Goal: Task Accomplishment & Management: Use online tool/utility

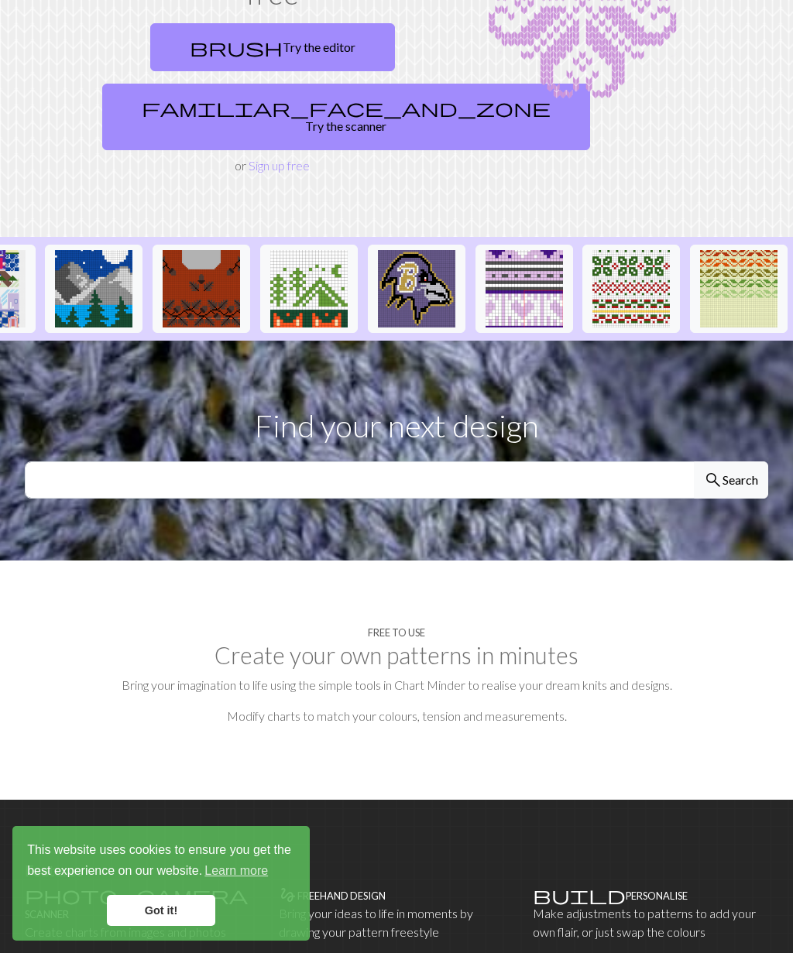
scroll to position [0, 1893]
click at [665, 489] on section "Find your next design search Search" at bounding box center [396, 451] width 793 height 220
click at [629, 462] on input "text" at bounding box center [360, 479] width 670 height 37
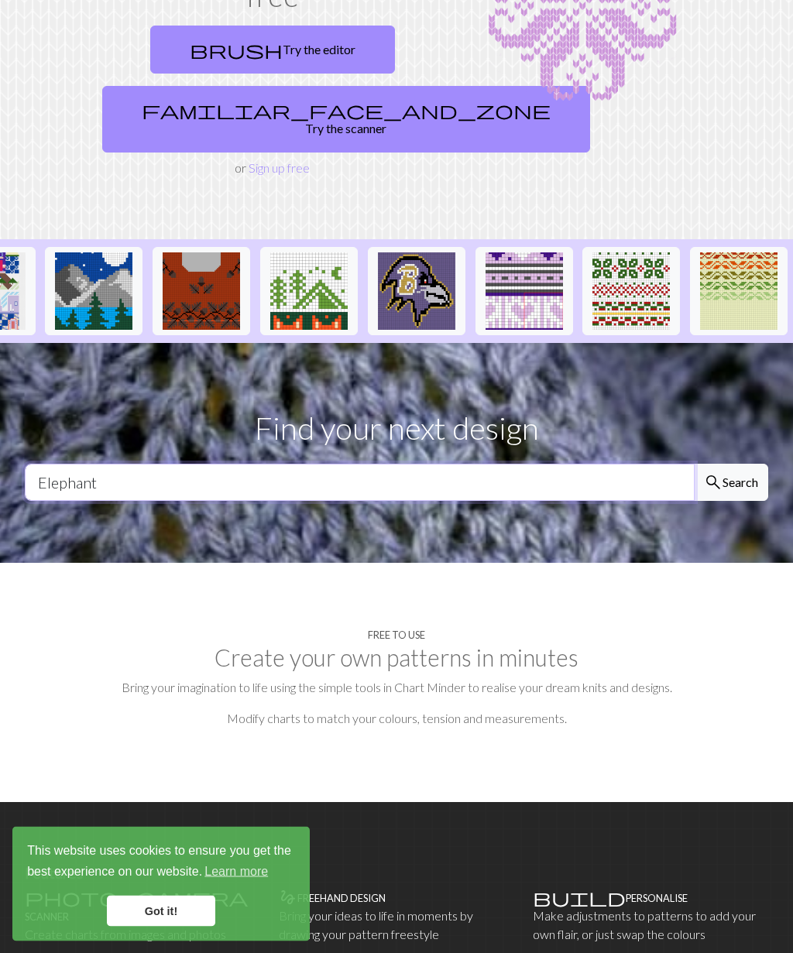
type input "Elephant"
click at [720, 471] on span "search" at bounding box center [713, 482] width 19 height 22
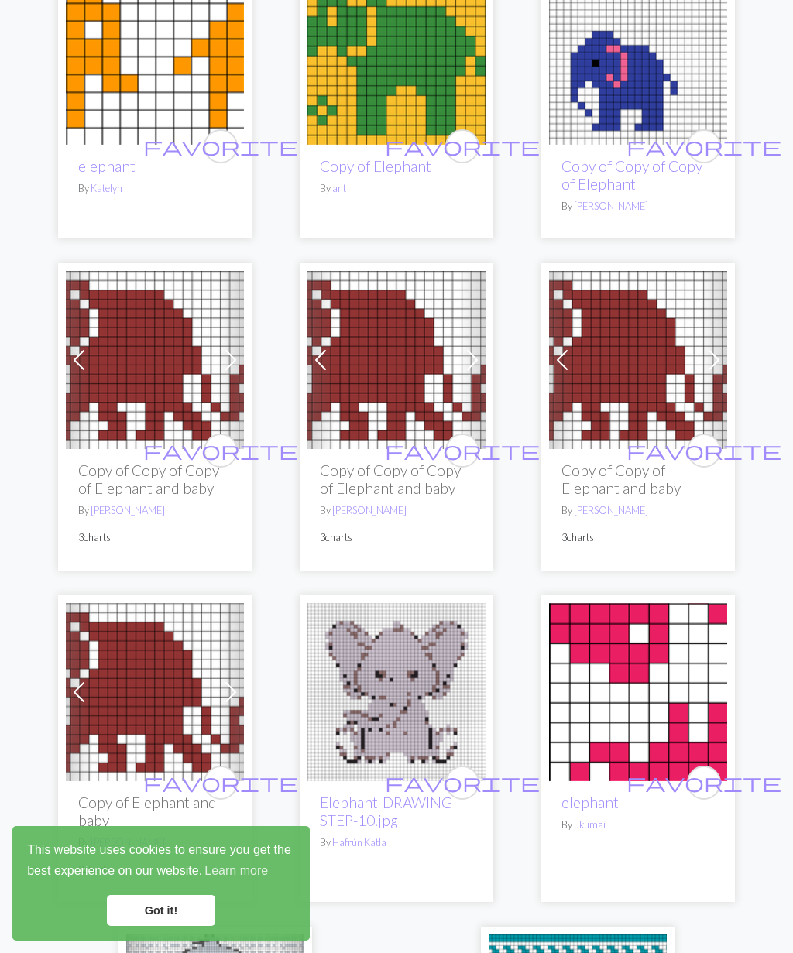
scroll to position [4374, 0]
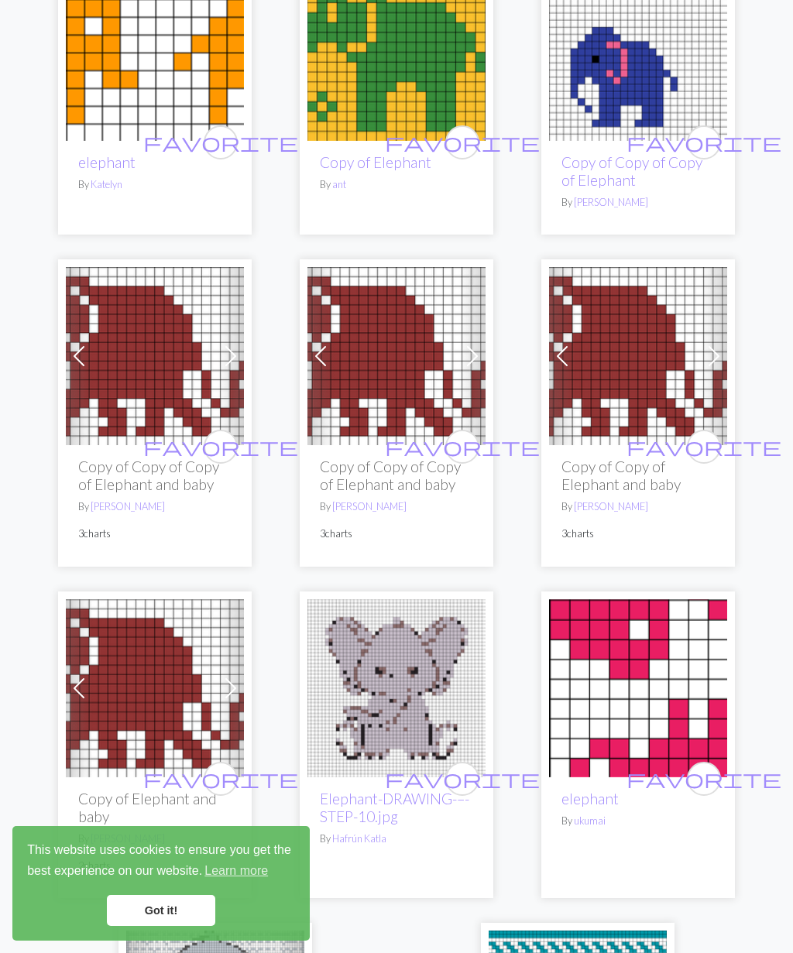
click at [166, 926] on link "Got it!" at bounding box center [161, 910] width 108 height 31
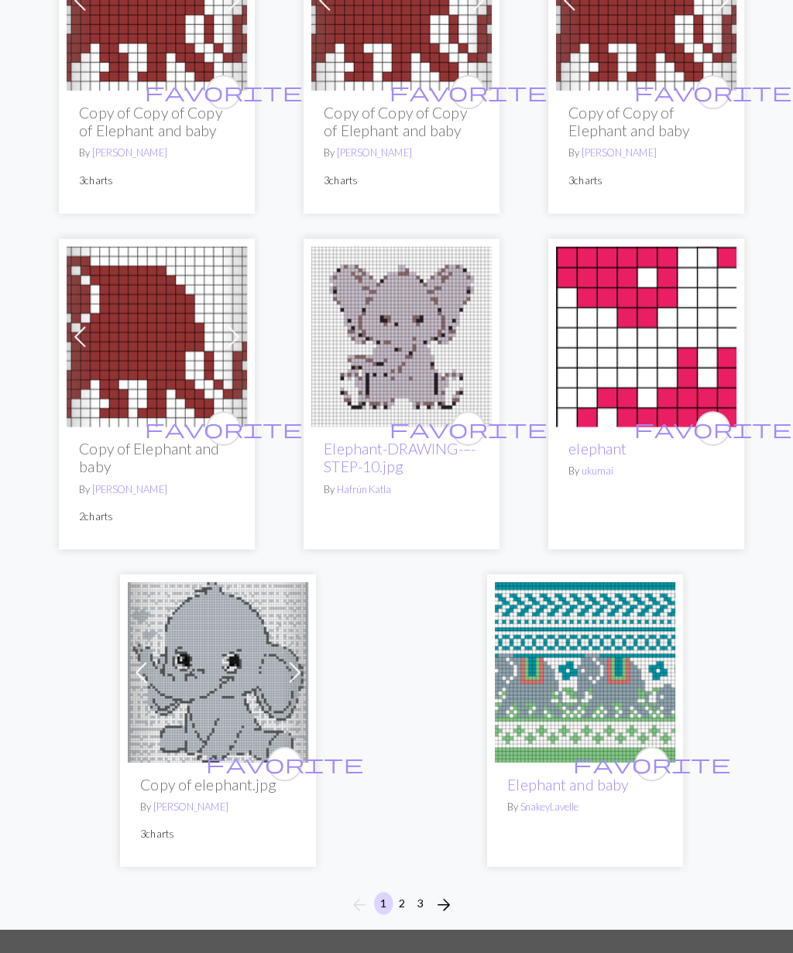
scroll to position [4749, 0]
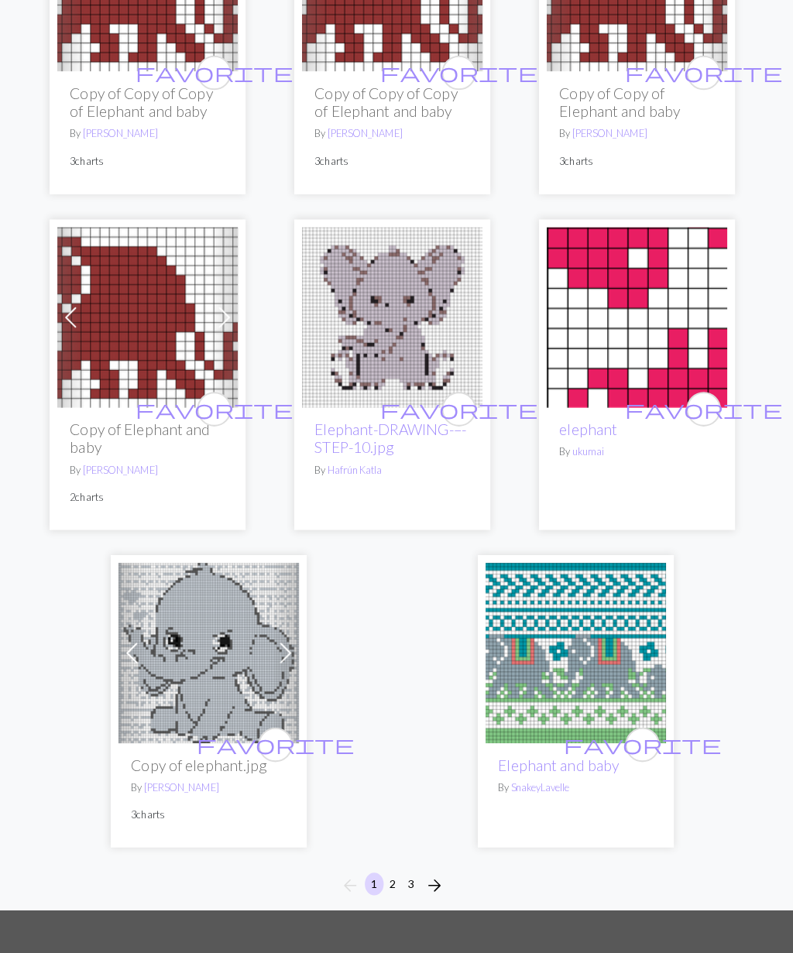
click at [429, 863] on span "arrow_forward" at bounding box center [438, 874] width 19 height 22
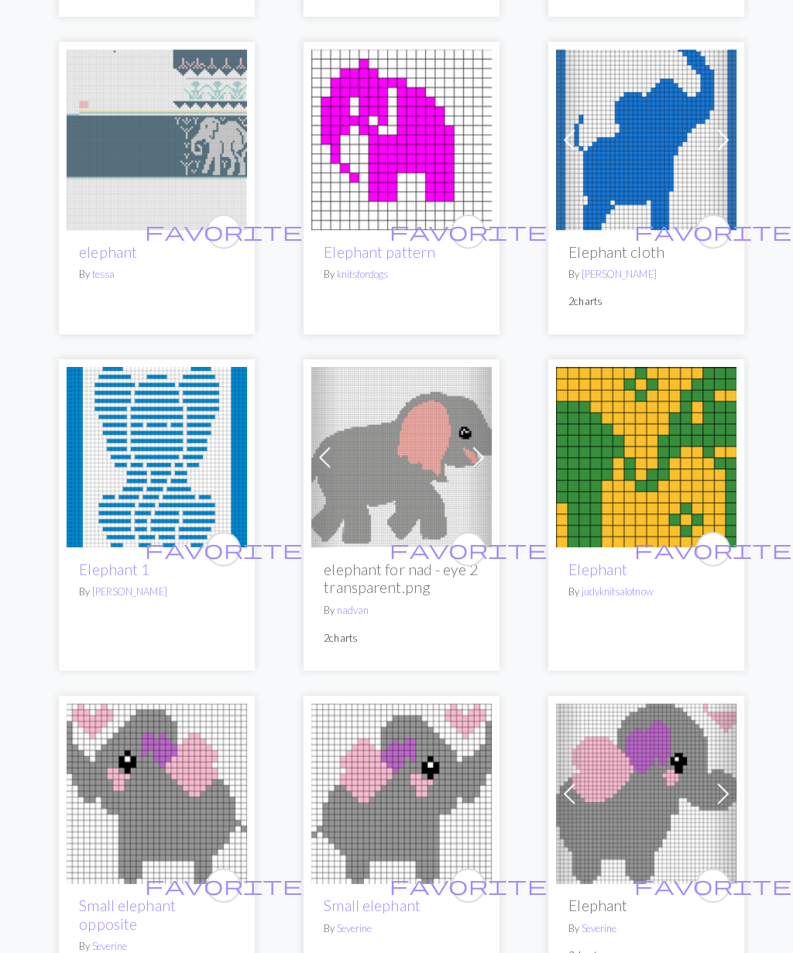
scroll to position [812, 0]
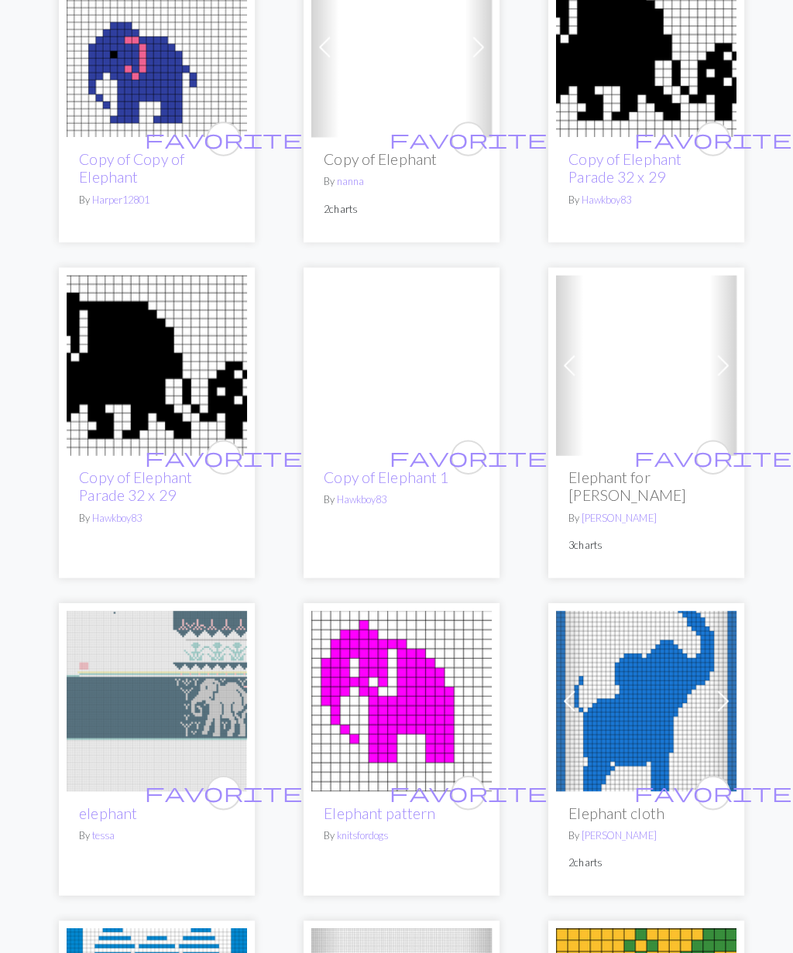
scroll to position [257, 0]
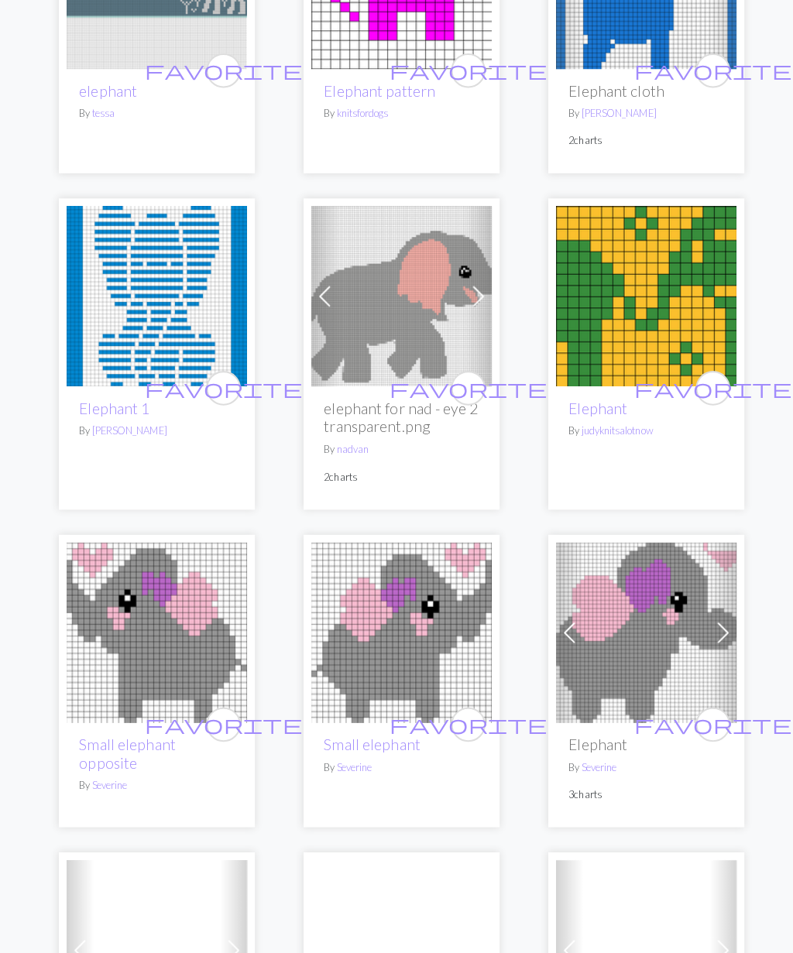
scroll to position [970, 0]
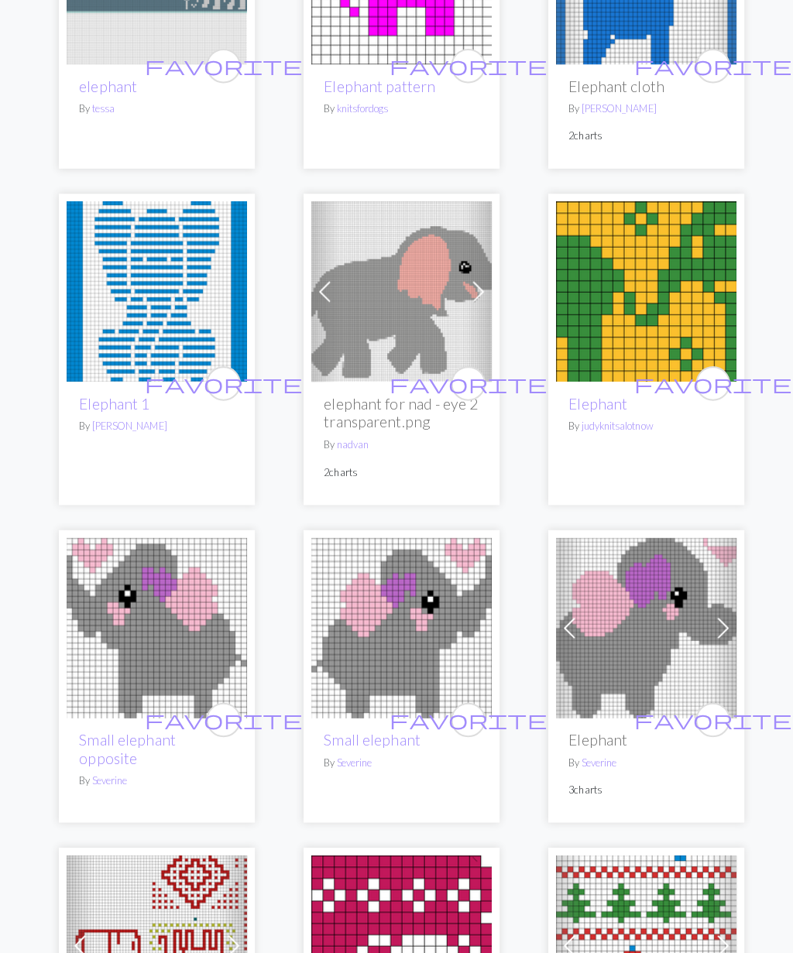
click at [460, 370] on span "favorite" at bounding box center [462, 378] width 155 height 24
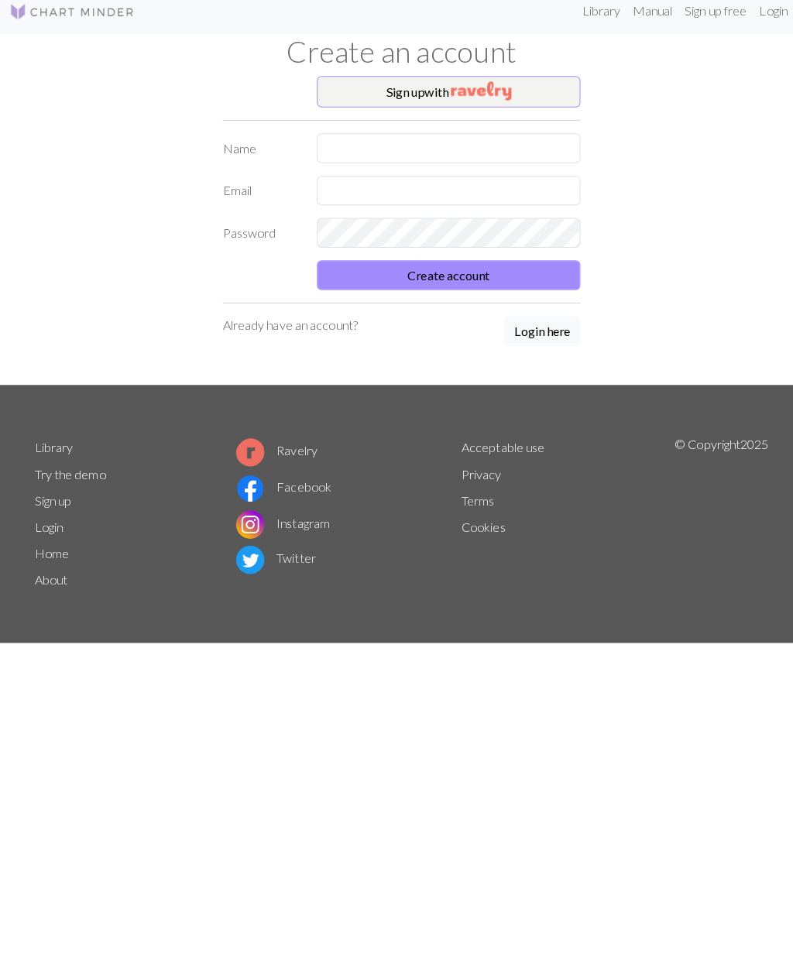
click at [488, 97] on img "button" at bounding box center [475, 102] width 60 height 19
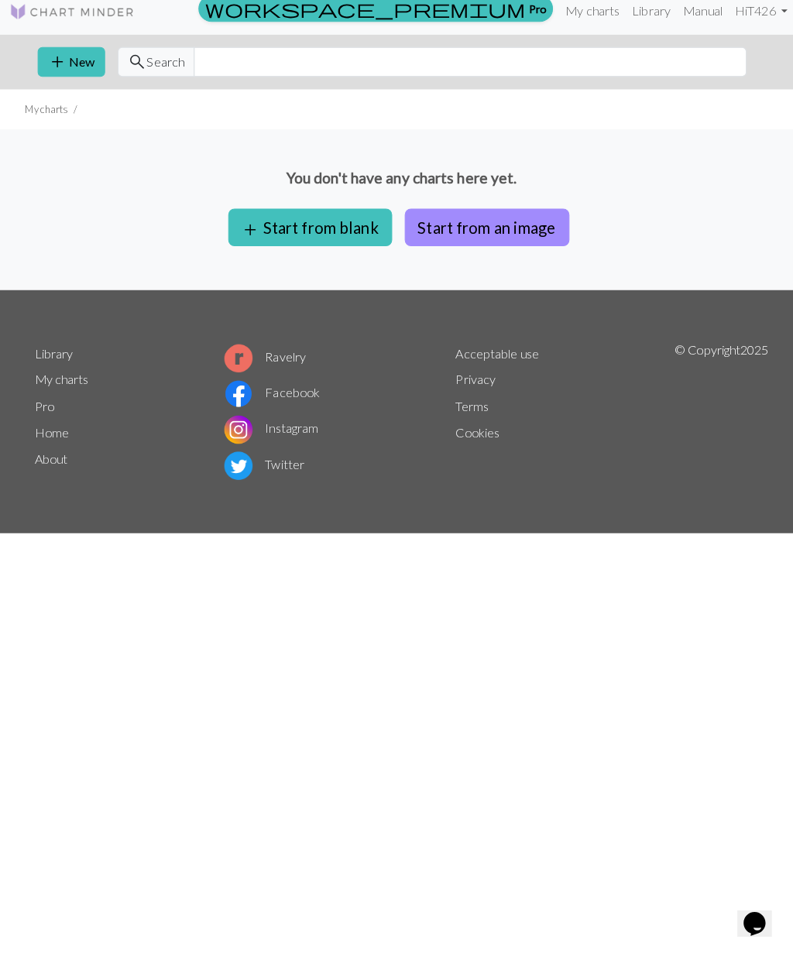
click at [315, 221] on button "add Start from blank" at bounding box center [306, 236] width 162 height 37
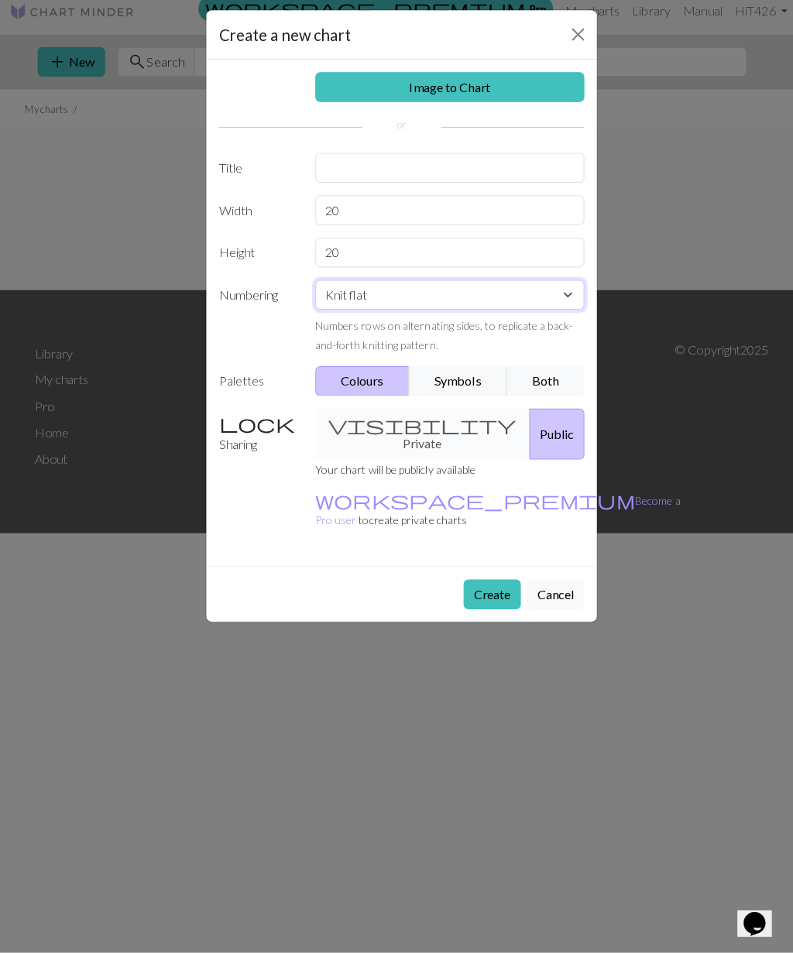
click at [564, 290] on select "Knit flat Knit in the round Lace knitting Cross stitch" at bounding box center [444, 303] width 266 height 29
select select "round"
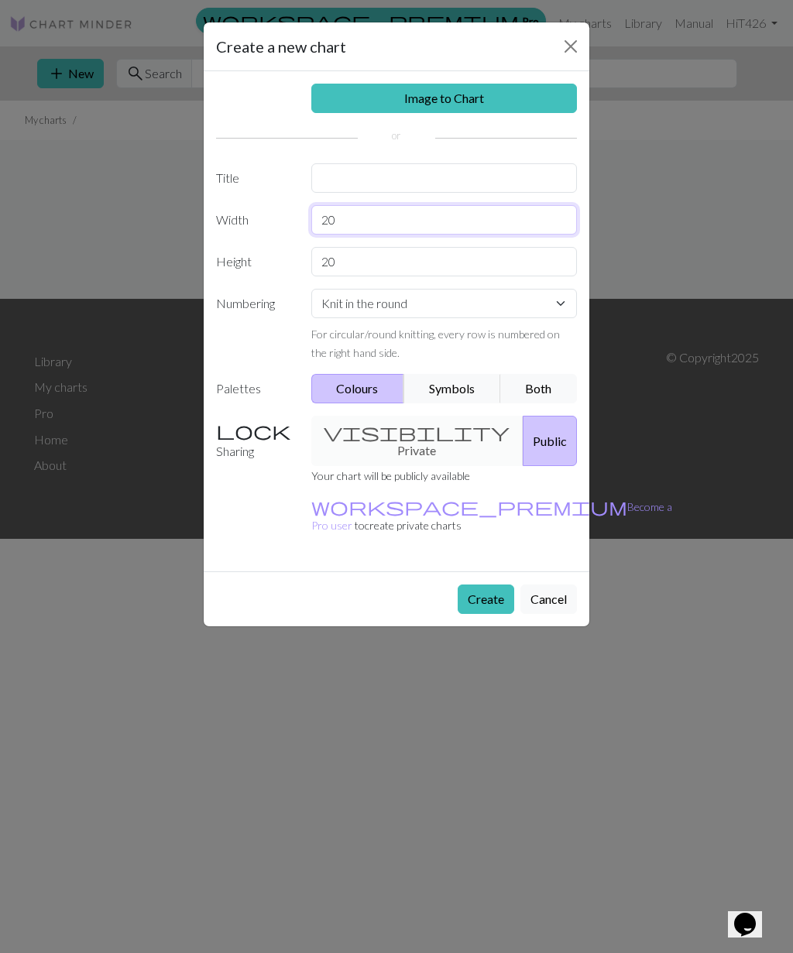
click at [348, 214] on input "20" at bounding box center [444, 219] width 266 height 29
type input "21"
click at [358, 268] on input "20" at bounding box center [444, 261] width 266 height 29
type input "24"
click at [485, 584] on button "Create" at bounding box center [485, 598] width 57 height 29
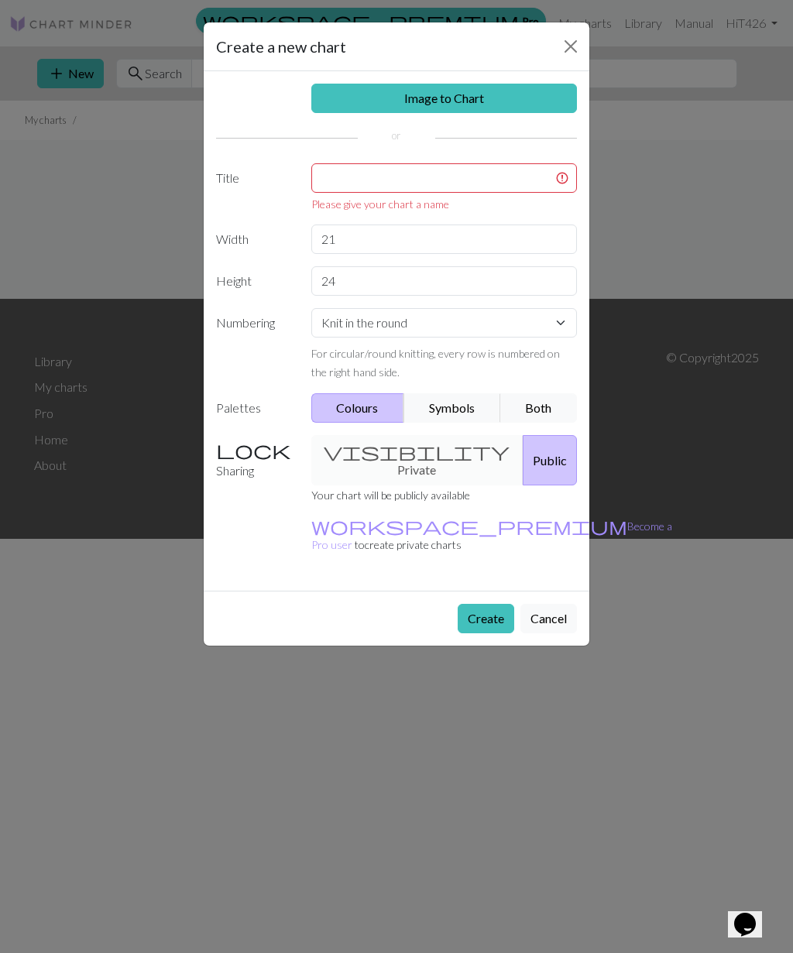
click at [410, 151] on div "Image to Chart Title Please give your chart a name Width 21 Height 24 Numbering…" at bounding box center [396, 330] width 385 height 519
click at [406, 175] on input "text" at bounding box center [444, 177] width 266 height 29
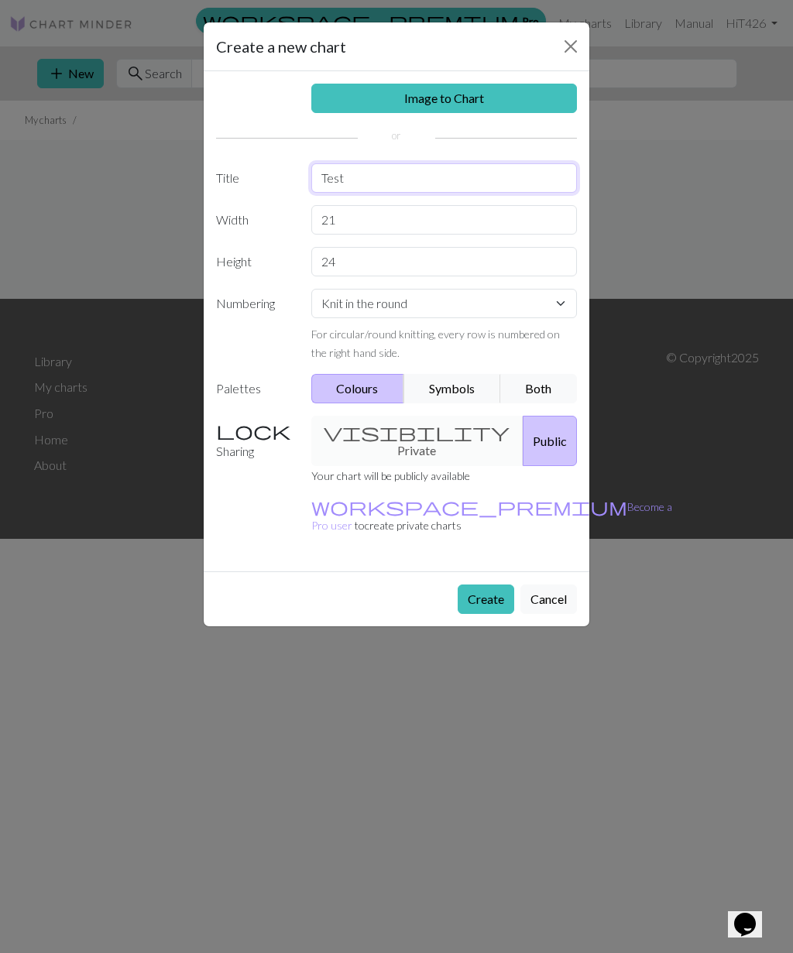
type input "Test"
click at [485, 584] on button "Create" at bounding box center [485, 598] width 57 height 29
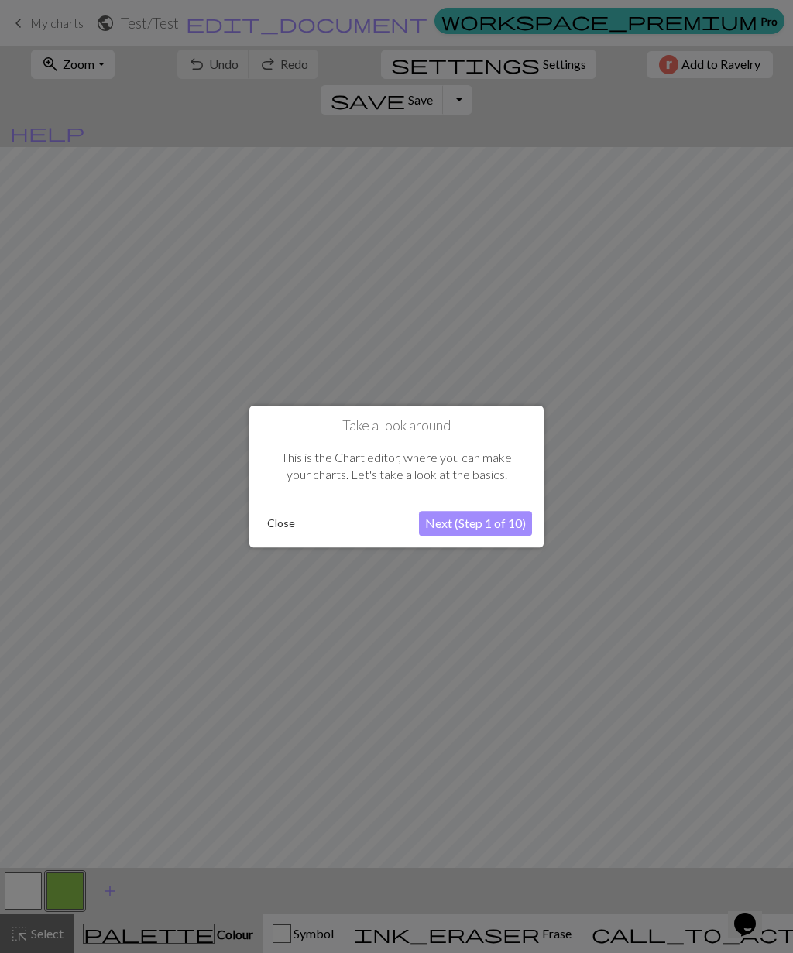
click at [486, 521] on button "Next (Step 1 of 10)" at bounding box center [475, 523] width 113 height 25
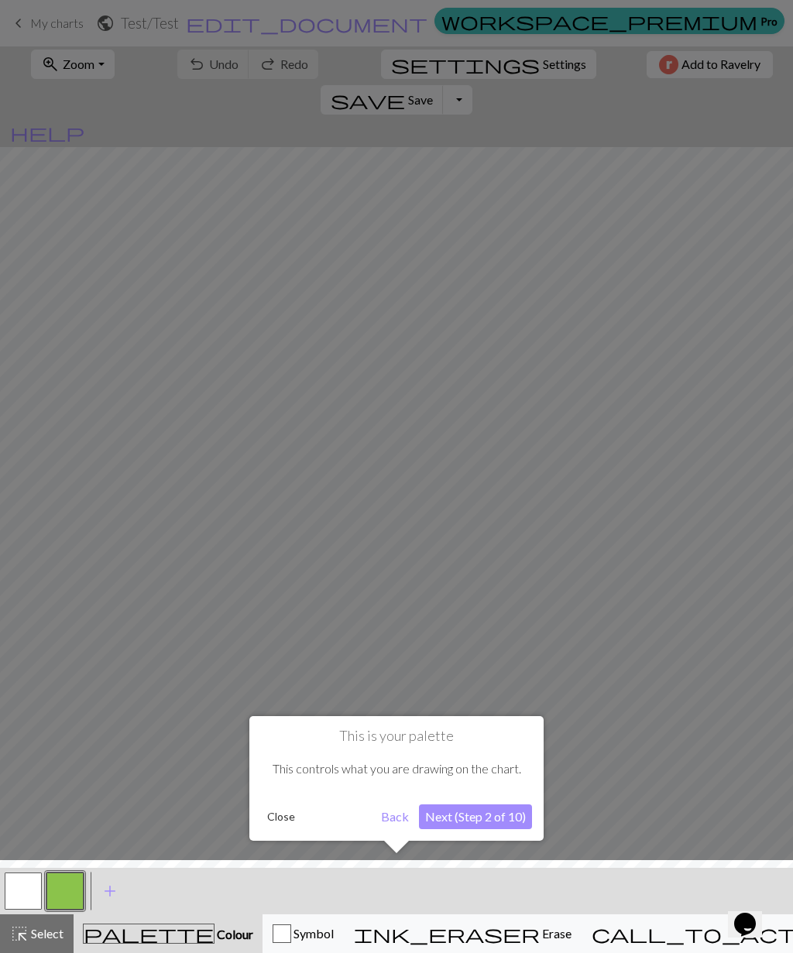
click at [475, 811] on button "Next (Step 2 of 10)" at bounding box center [475, 816] width 113 height 25
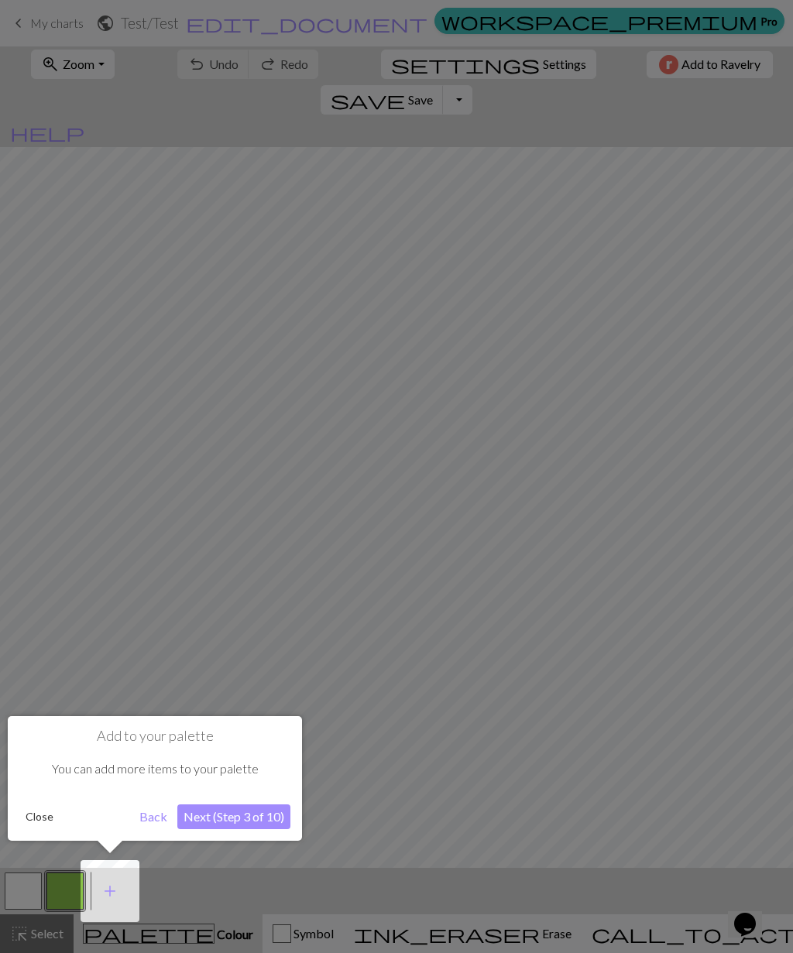
click at [238, 819] on button "Next (Step 3 of 10)" at bounding box center [233, 816] width 113 height 25
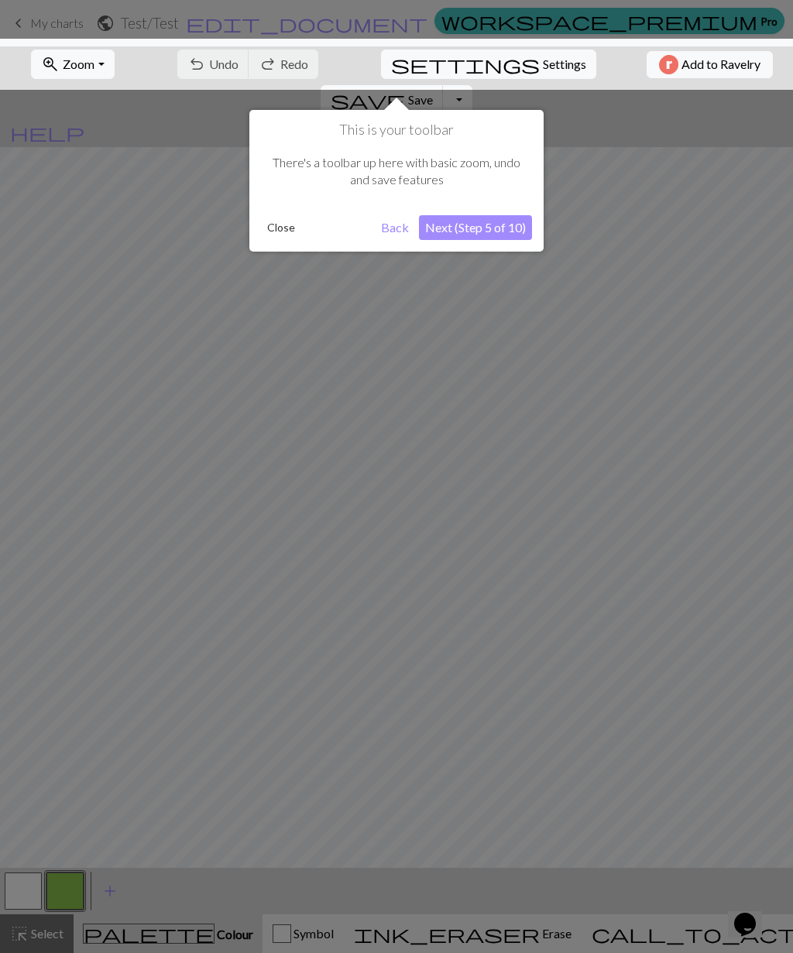
click at [474, 200] on div "There's a toolbar up here with basic zoom, undo and save features" at bounding box center [396, 172] width 271 height 66
click at [503, 227] on button "Next (Step 5 of 10)" at bounding box center [475, 227] width 113 height 25
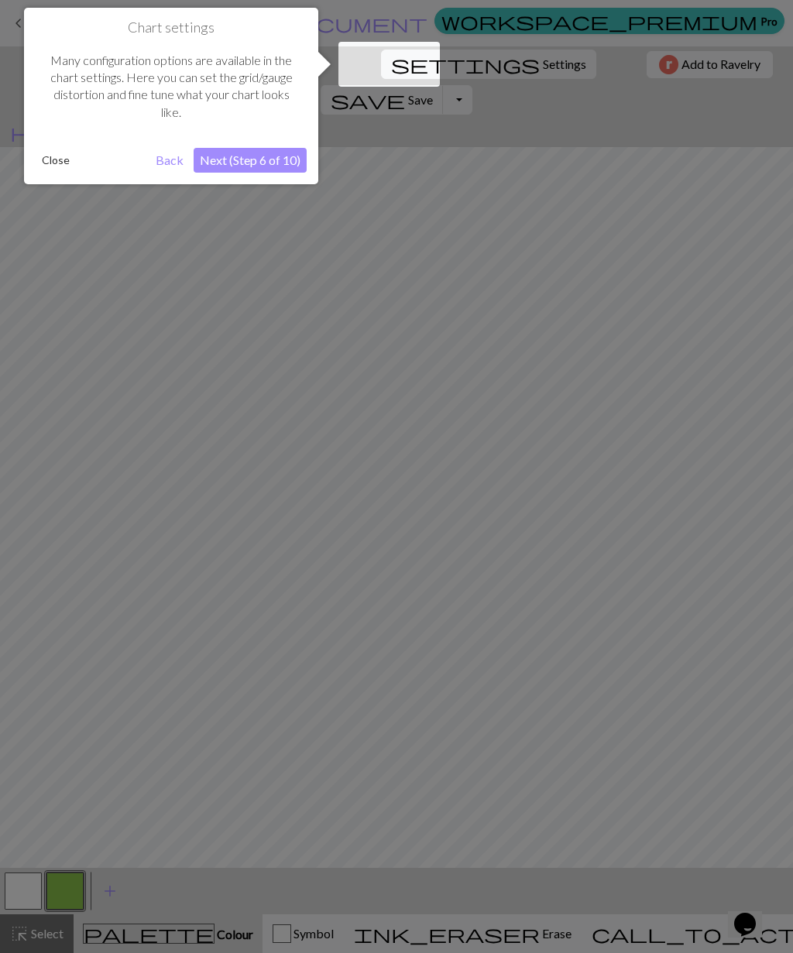
click at [276, 148] on button "Next (Step 6 of 10)" at bounding box center [250, 160] width 113 height 25
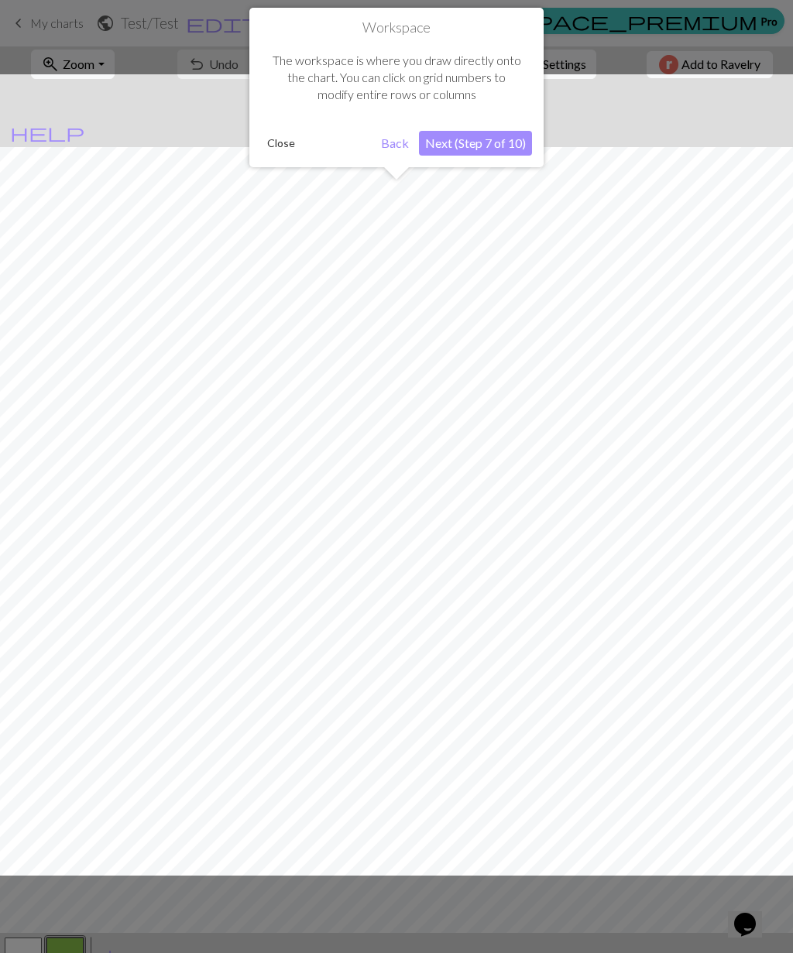
click at [492, 140] on button "Next (Step 7 of 10)" at bounding box center [475, 143] width 113 height 25
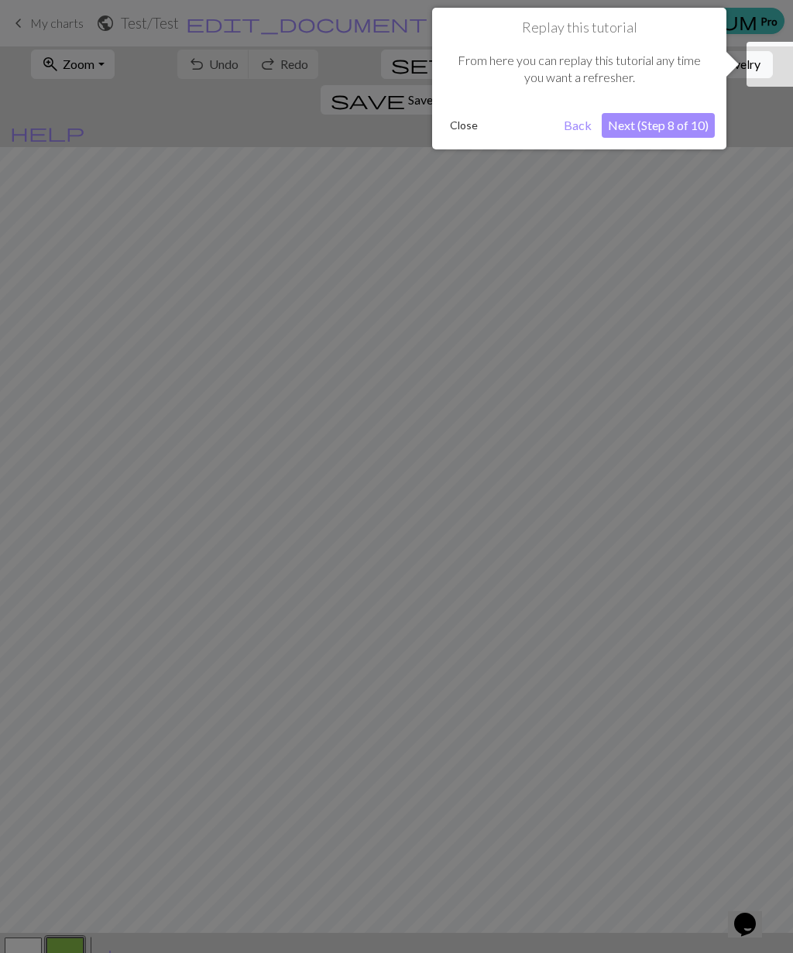
click at [679, 113] on button "Next (Step 8 of 10)" at bounding box center [657, 125] width 113 height 25
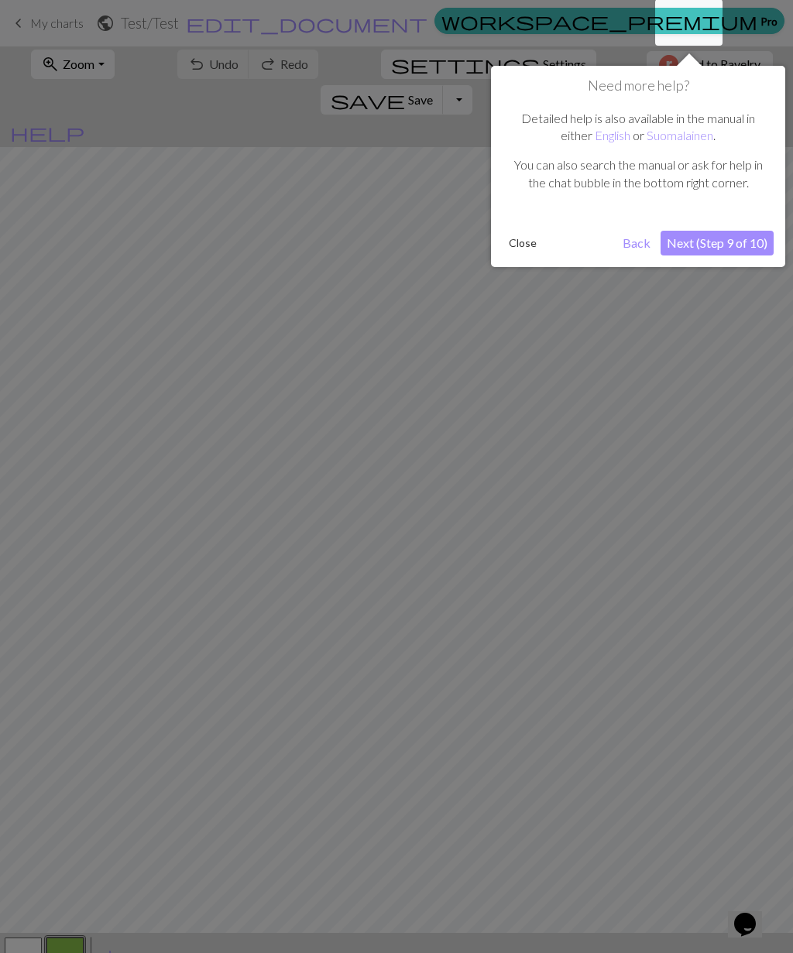
click at [725, 235] on button "Next (Step 9 of 10)" at bounding box center [716, 243] width 113 height 25
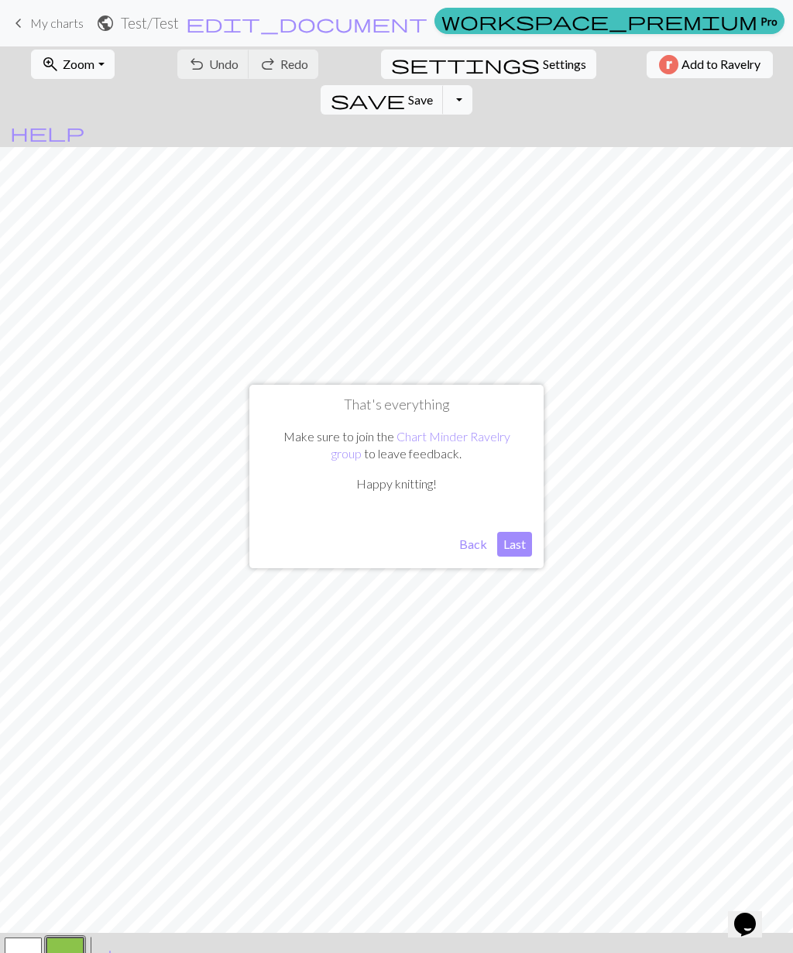
click at [519, 547] on button "Last" at bounding box center [514, 544] width 35 height 25
click at [523, 16] on link "workspace_premium Pro" at bounding box center [609, 21] width 350 height 26
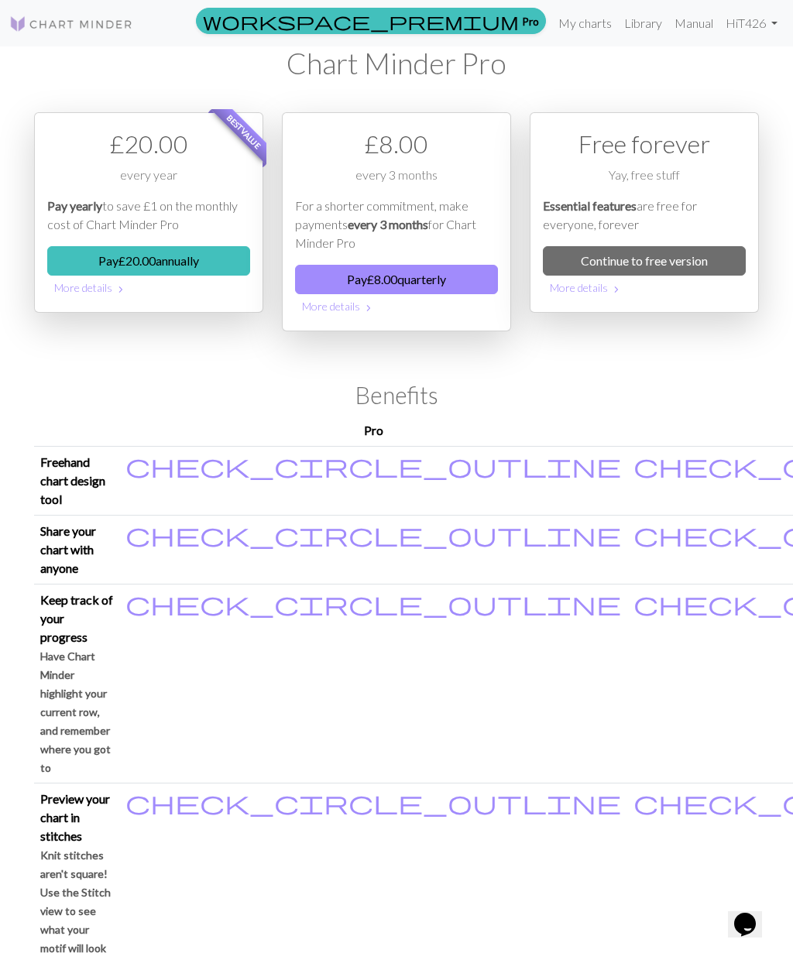
click at [664, 265] on link "Continue to free version" at bounding box center [644, 260] width 203 height 29
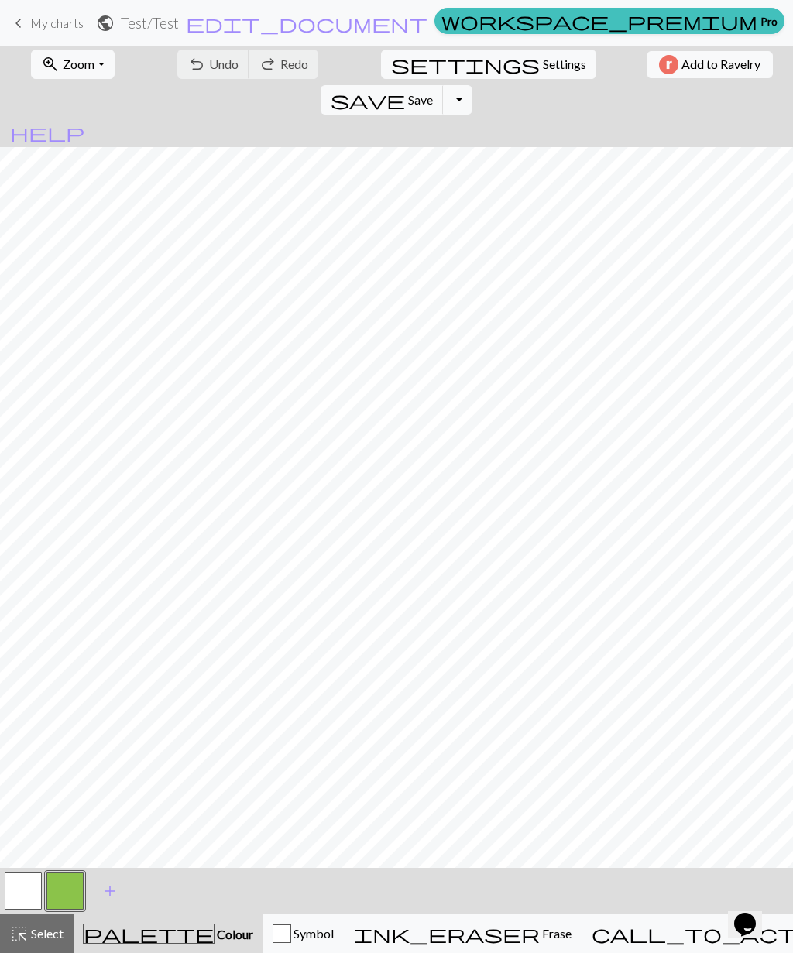
click at [543, 68] on span "Settings" at bounding box center [564, 64] width 43 height 19
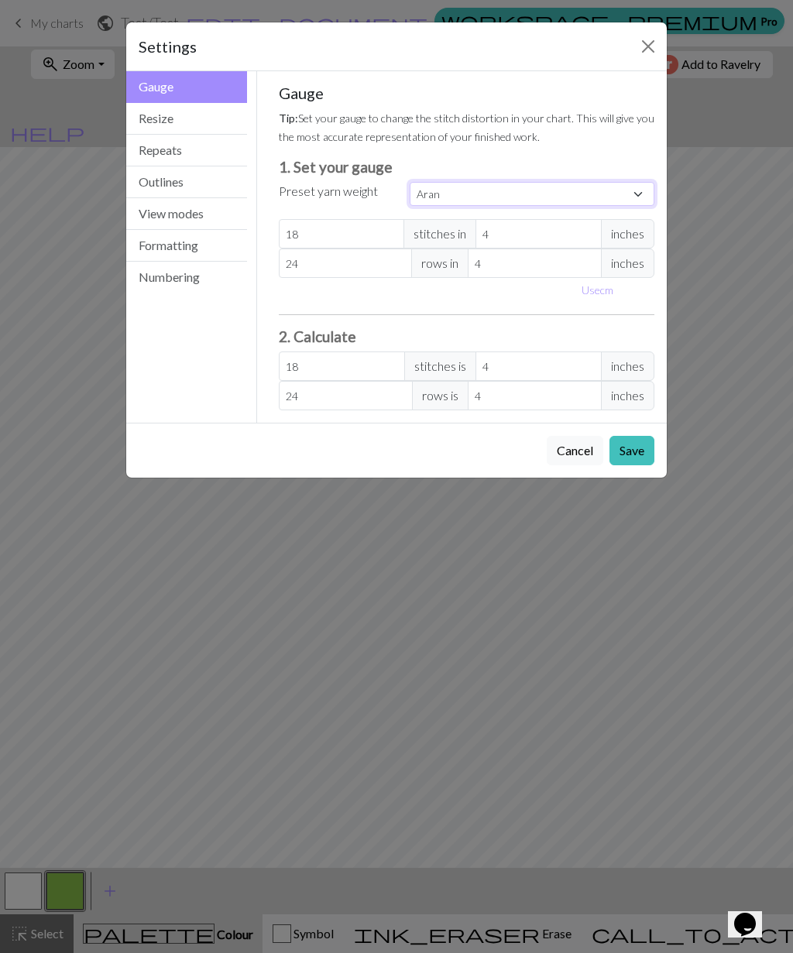
click at [639, 192] on select "Custom Square Lace Light Fingering Fingering Sport Double knit Worsted Aran Bul…" at bounding box center [531, 194] width 245 height 24
select select "worsted"
type input "20"
type input "26"
type input "20"
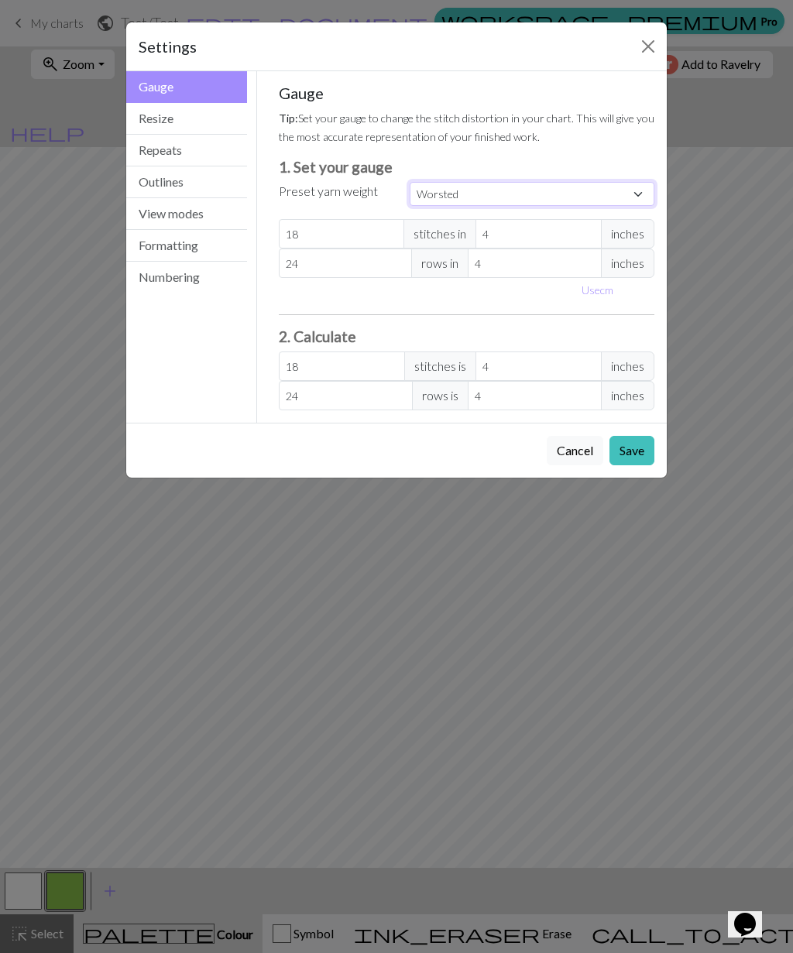
type input "26"
click at [310, 260] on input "26" at bounding box center [346, 262] width 134 height 29
click at [319, 256] on input "26" at bounding box center [346, 262] width 134 height 29
select select "custom"
type input "2"
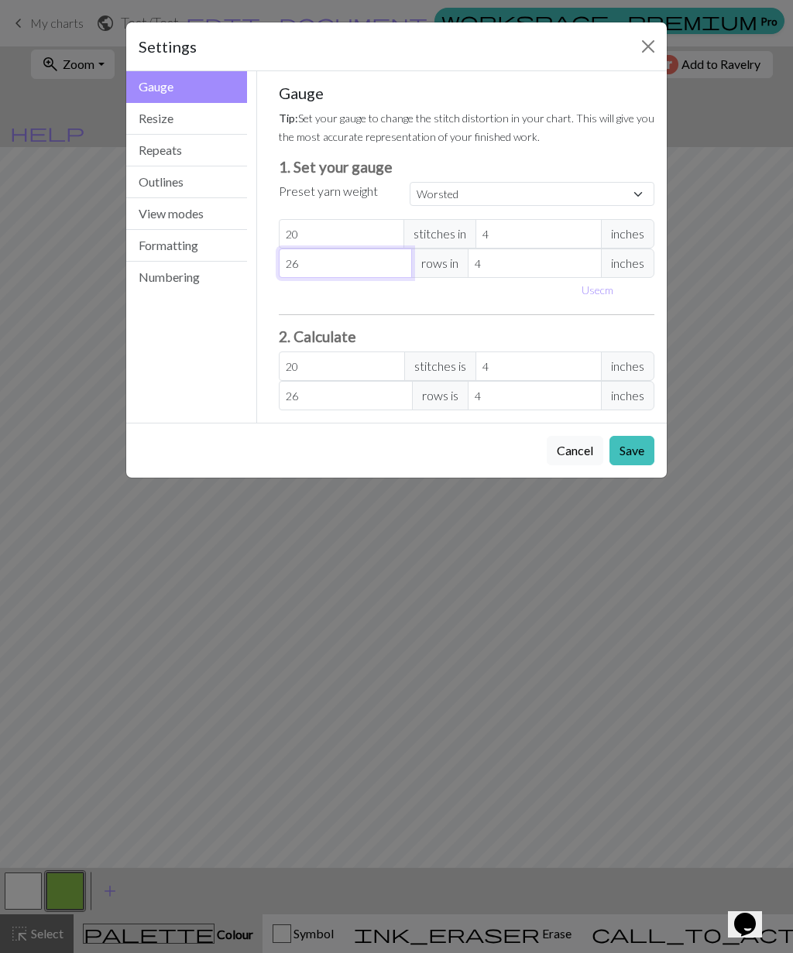
type input "2"
type input "20"
click at [636, 451] on button "Save" at bounding box center [631, 450] width 45 height 29
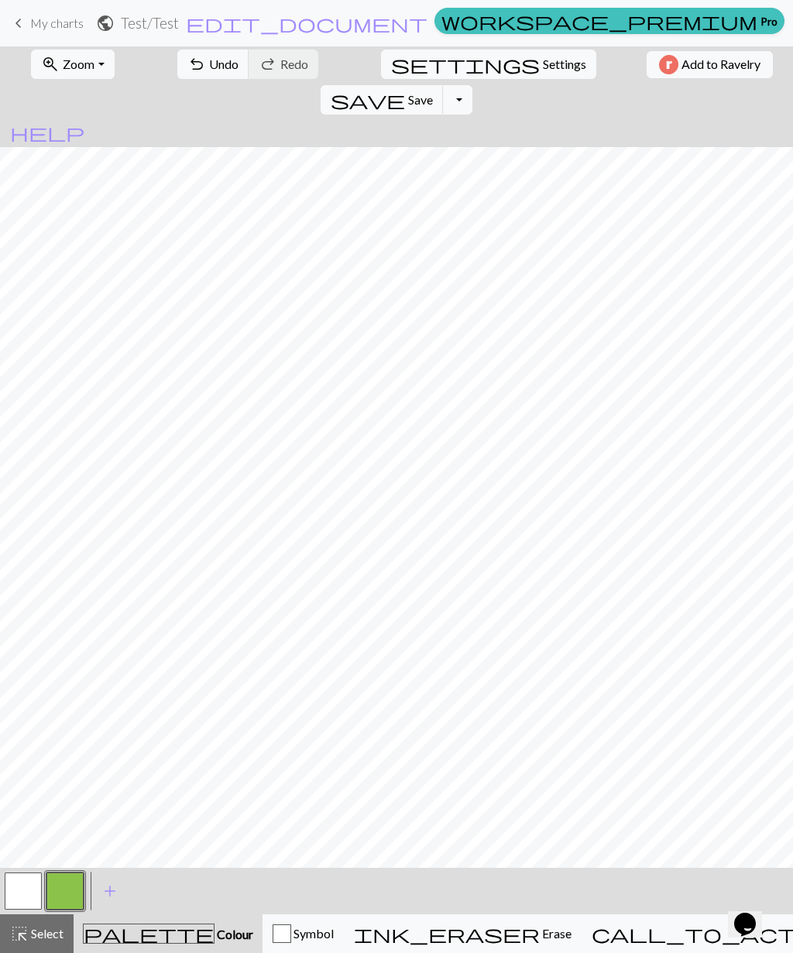
click at [84, 122] on span "help" at bounding box center [47, 133] width 74 height 22
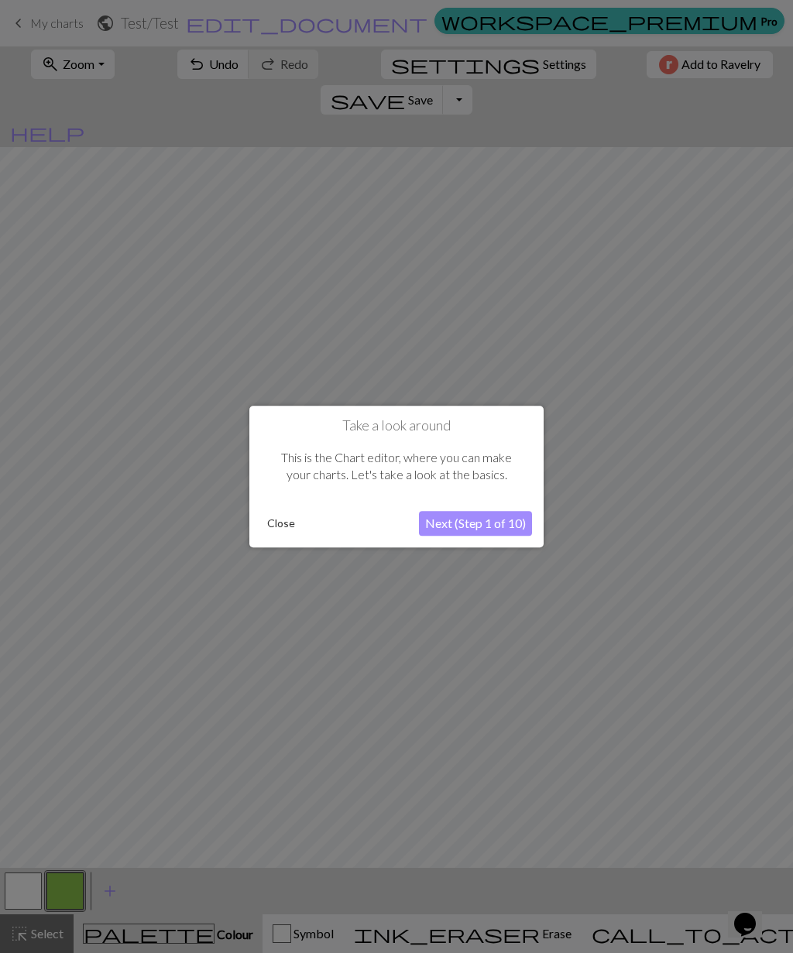
click at [469, 512] on button "Next (Step 1 of 10)" at bounding box center [475, 523] width 113 height 25
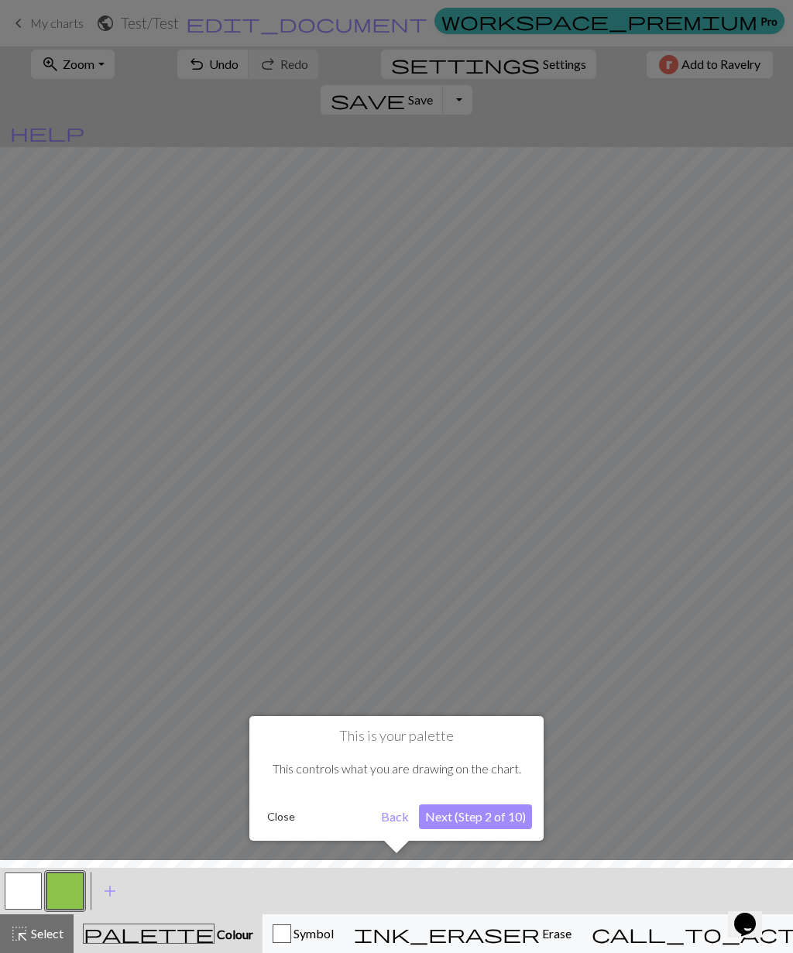
click at [497, 814] on button "Next (Step 2 of 10)" at bounding box center [475, 816] width 113 height 25
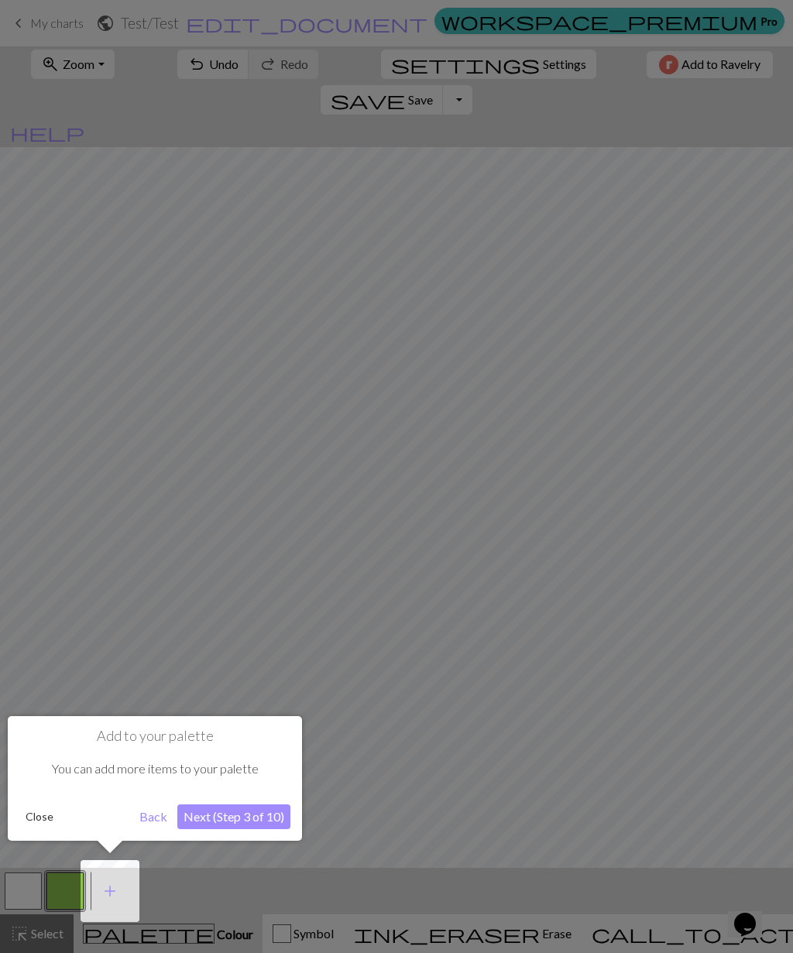
click at [259, 823] on button "Next (Step 3 of 10)" at bounding box center [233, 816] width 113 height 25
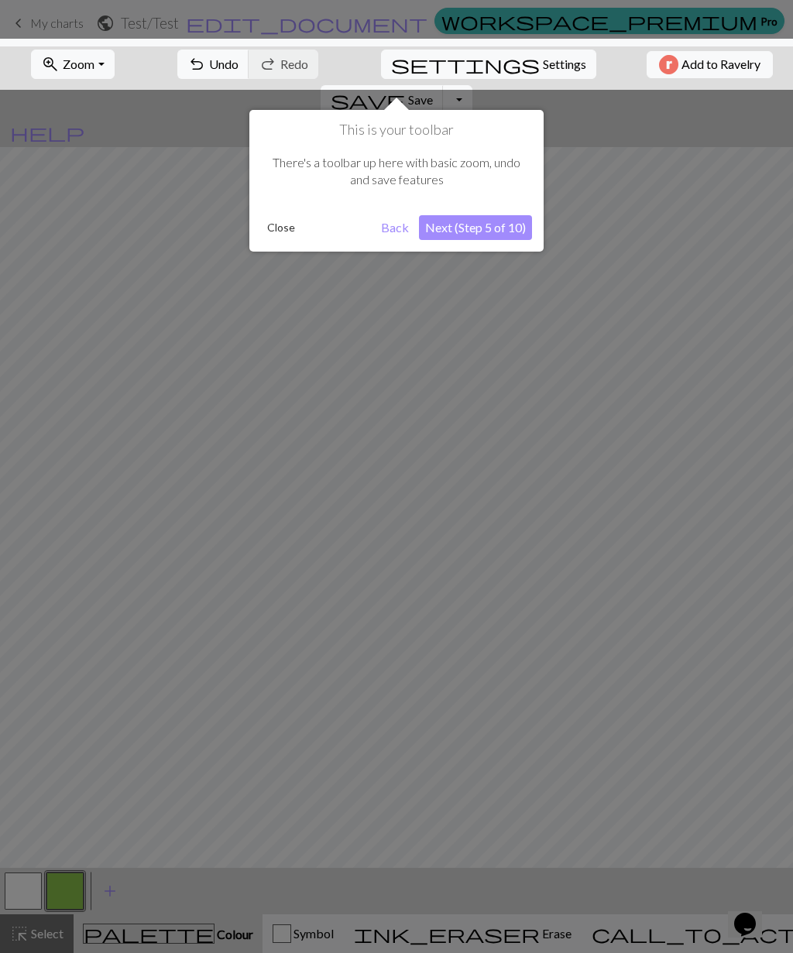
click at [276, 238] on button "Close" at bounding box center [281, 227] width 40 height 23
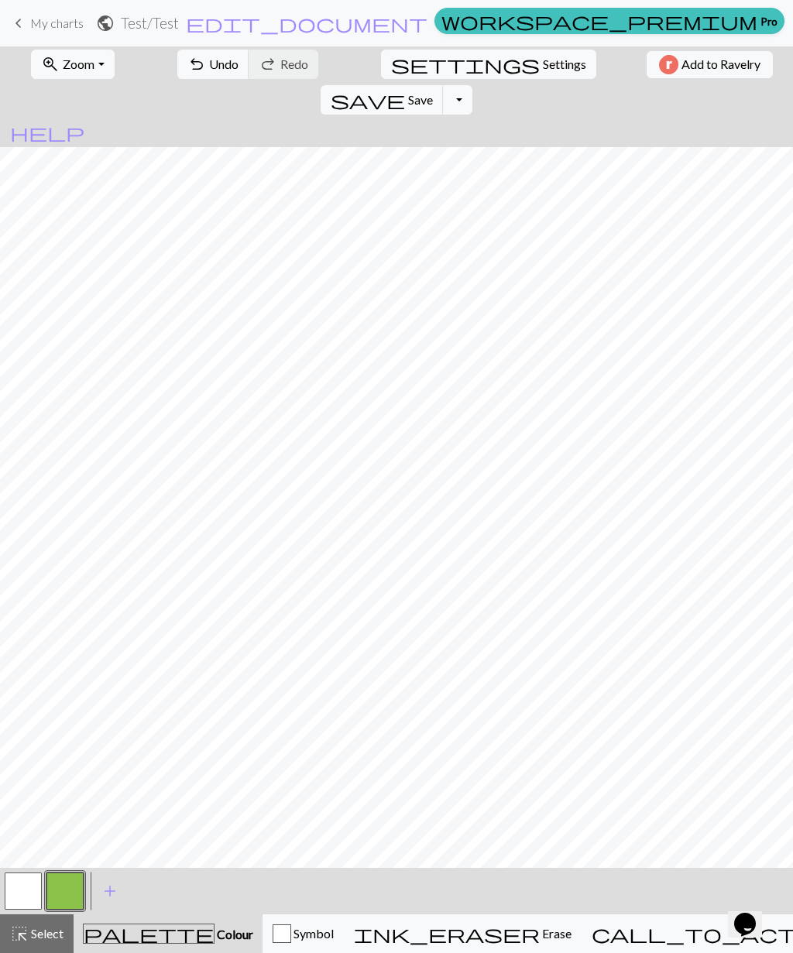
click at [331, 924] on div "Symbol" at bounding box center [302, 933] width 61 height 19
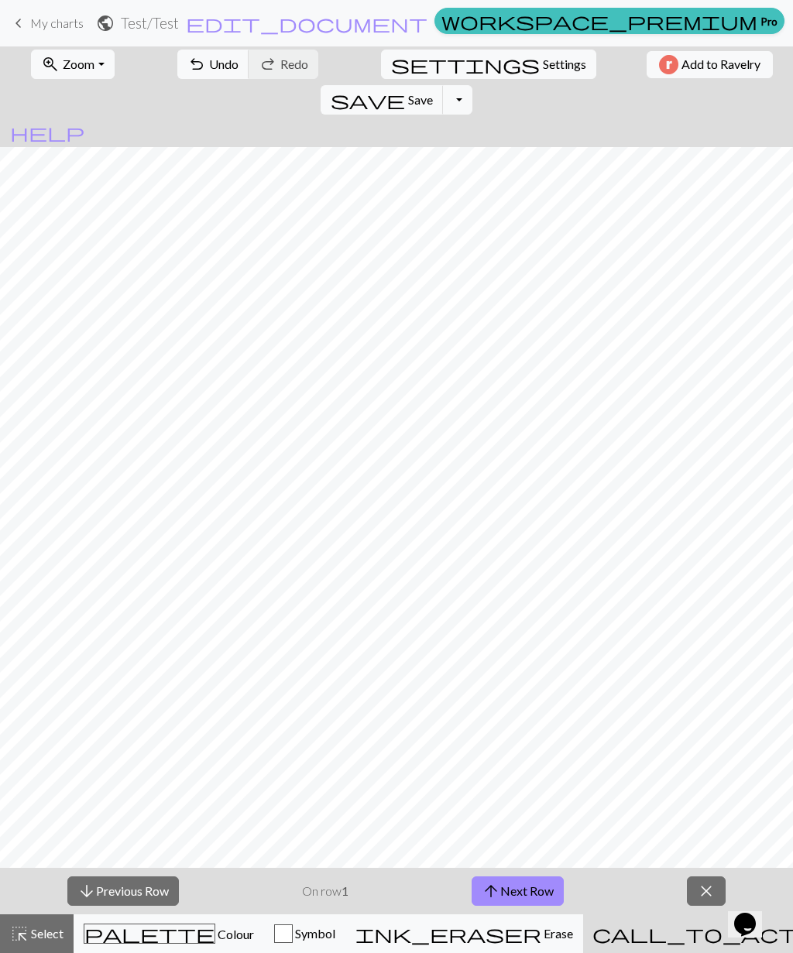
click at [708, 892] on span "close" at bounding box center [706, 891] width 19 height 22
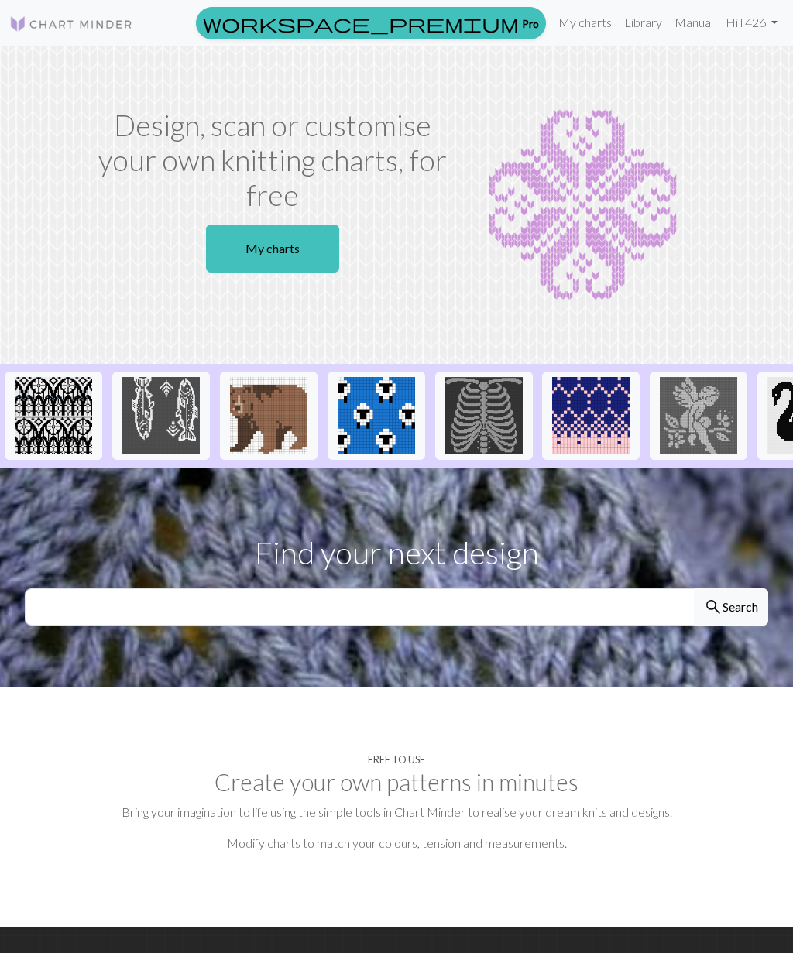
click at [765, 22] on link "Hi T426" at bounding box center [751, 22] width 64 height 31
click at [721, 227] on div "Design, scan or customise your own knitting charts, for free My charts" at bounding box center [396, 205] width 743 height 194
click at [276, 247] on link "My charts" at bounding box center [272, 248] width 133 height 48
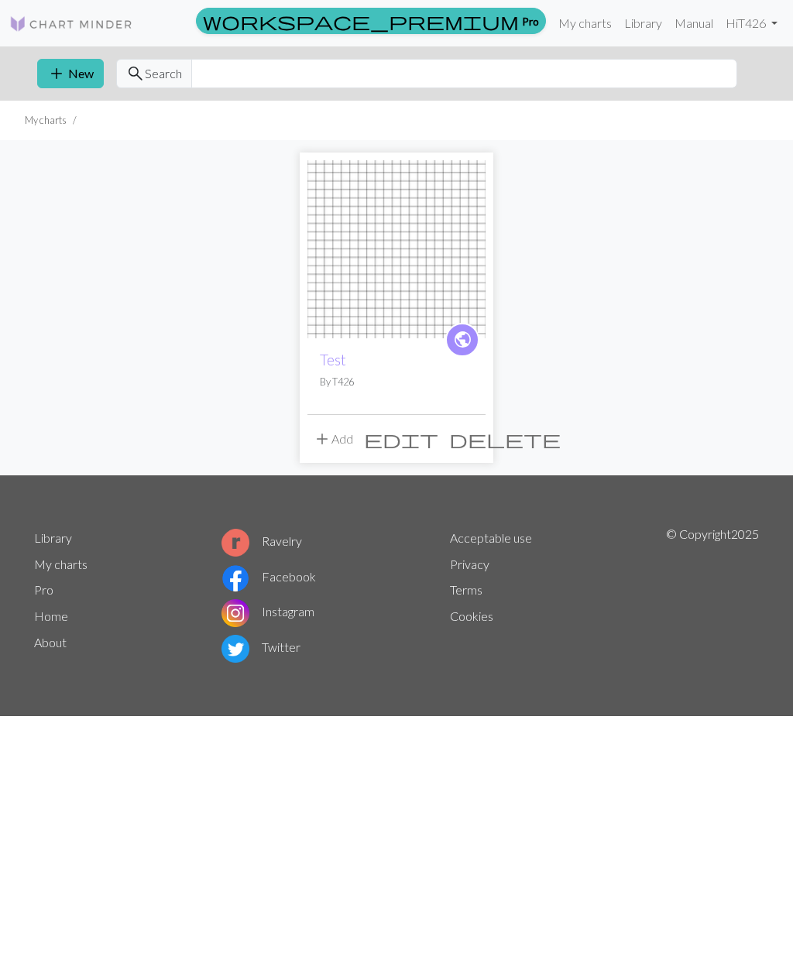
click at [69, 77] on button "add New" at bounding box center [70, 73] width 67 height 29
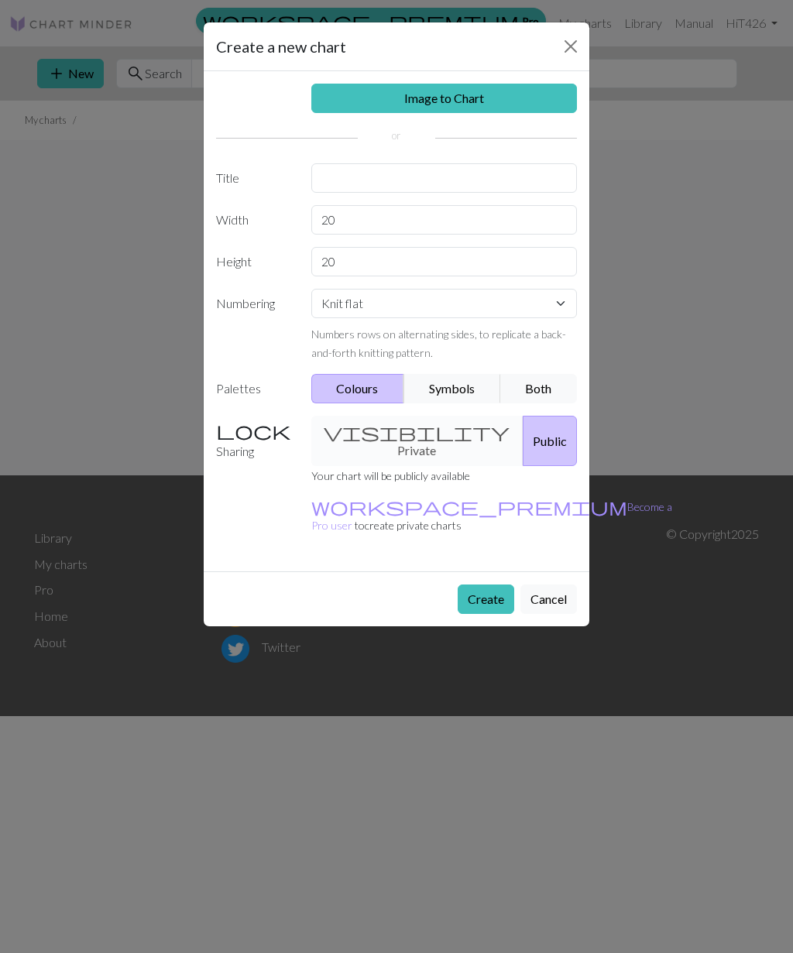
click at [430, 88] on link "Image to Chart" at bounding box center [444, 98] width 266 height 29
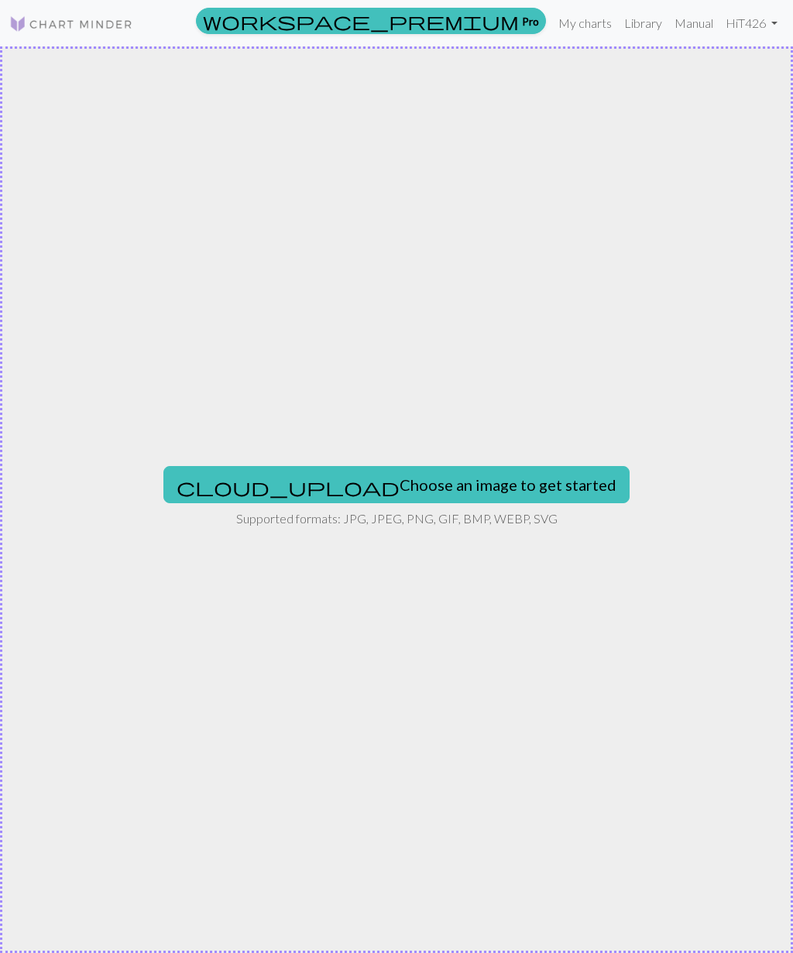
click at [441, 492] on button "cloud_upload Choose an image to get started" at bounding box center [396, 484] width 466 height 37
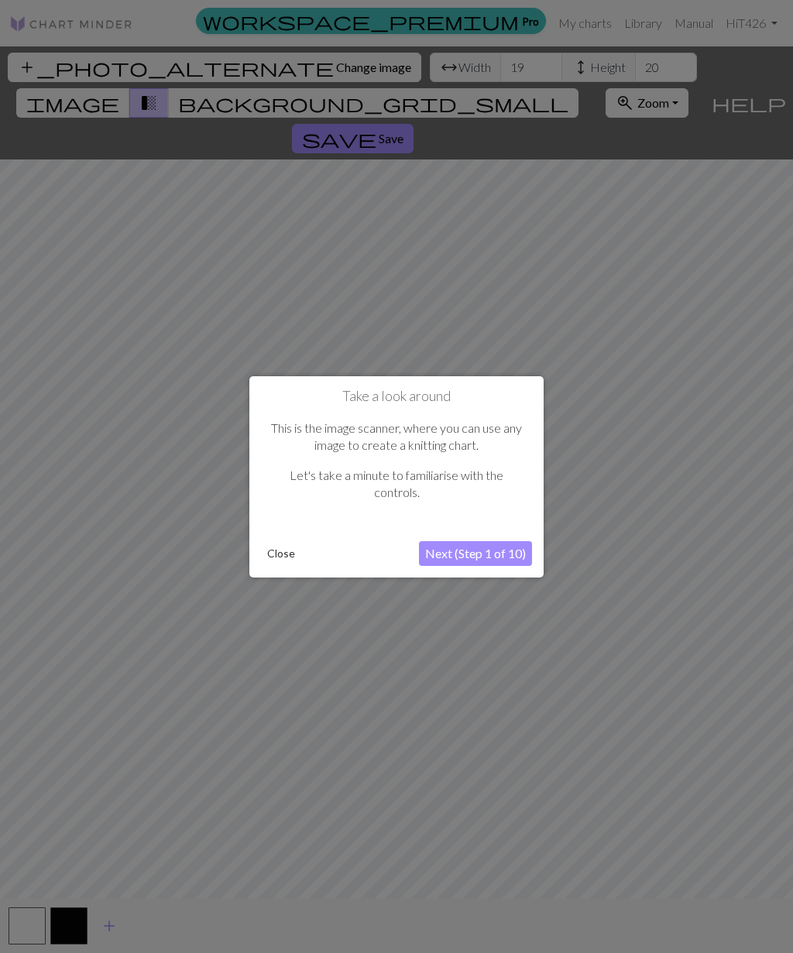
click at [497, 551] on button "Next (Step 1 of 10)" at bounding box center [475, 553] width 113 height 25
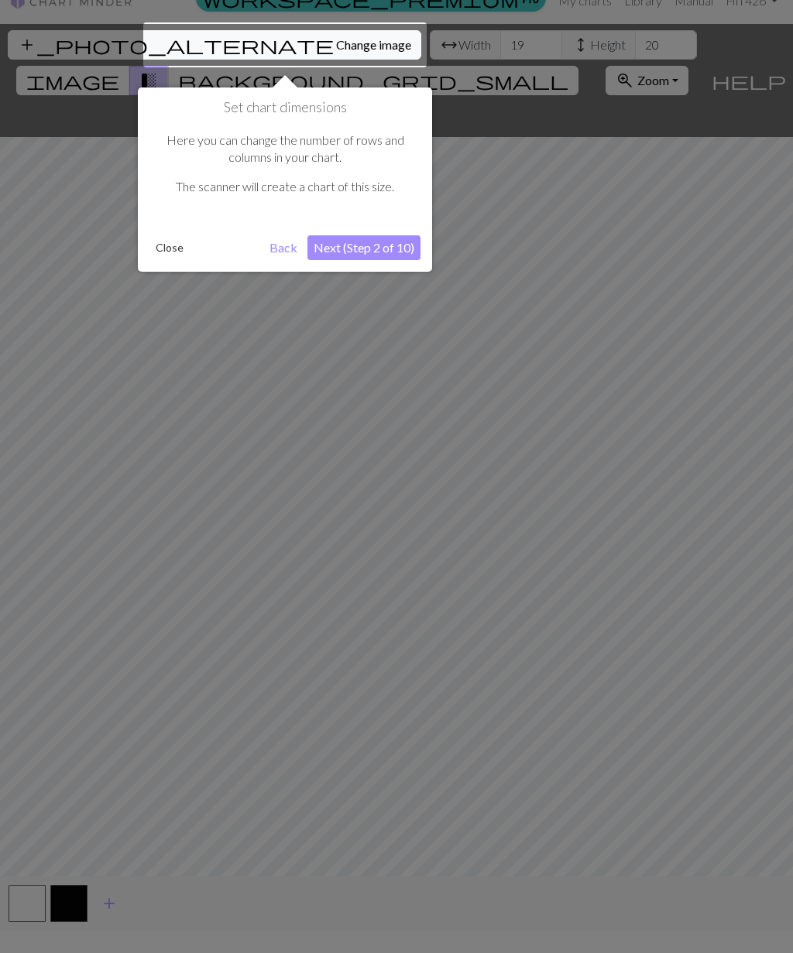
scroll to position [29, 0]
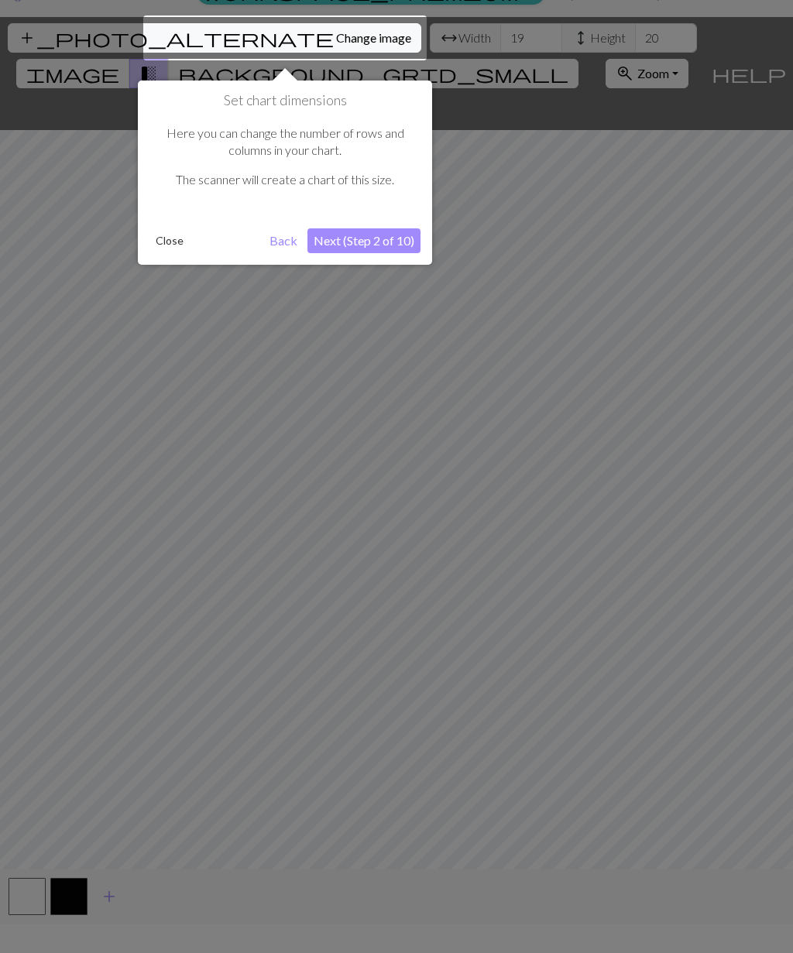
click at [263, 20] on div at bounding box center [284, 37] width 283 height 45
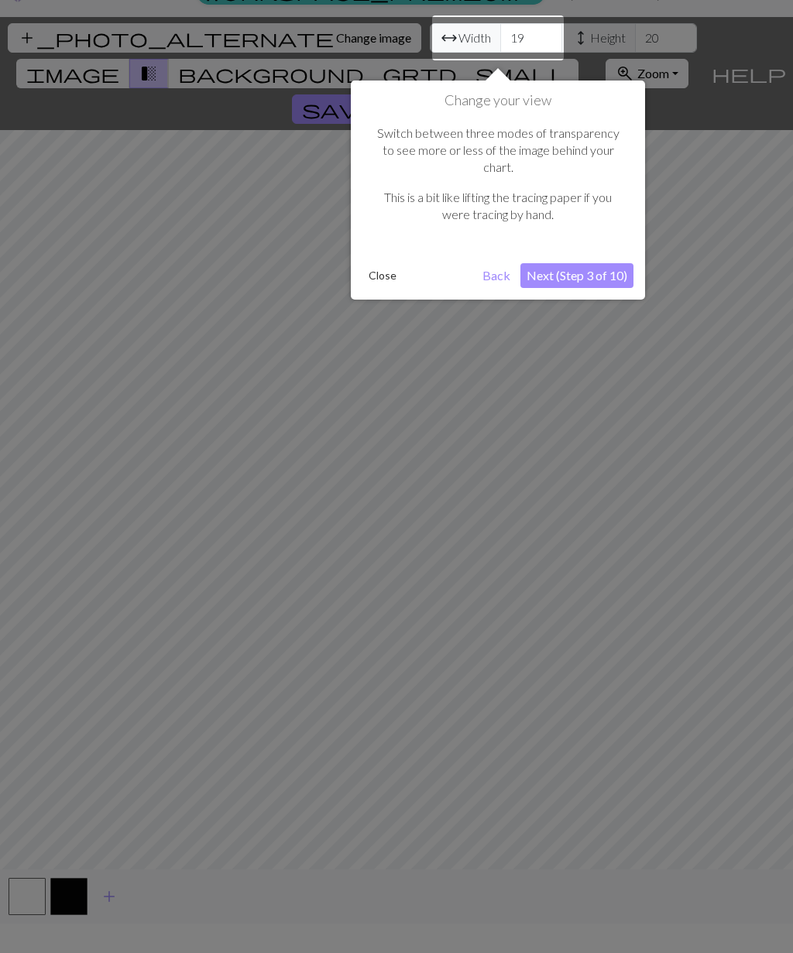
click at [252, 40] on div at bounding box center [396, 477] width 793 height 1012
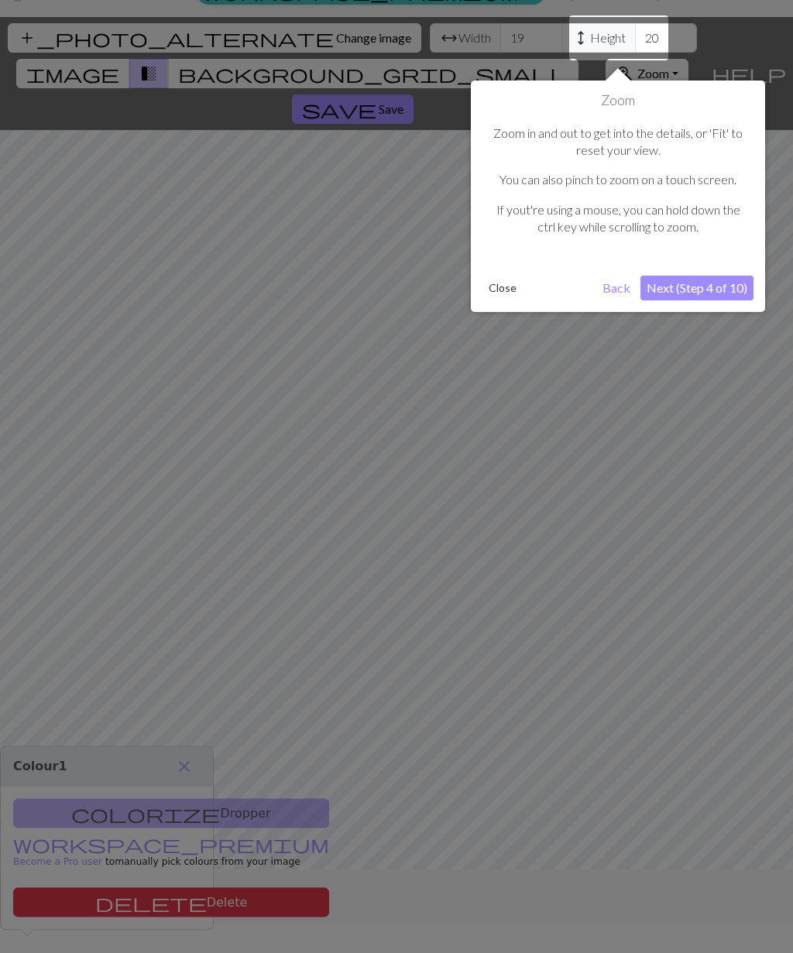
click at [704, 286] on button "Next (Step 4 of 10)" at bounding box center [696, 288] width 113 height 25
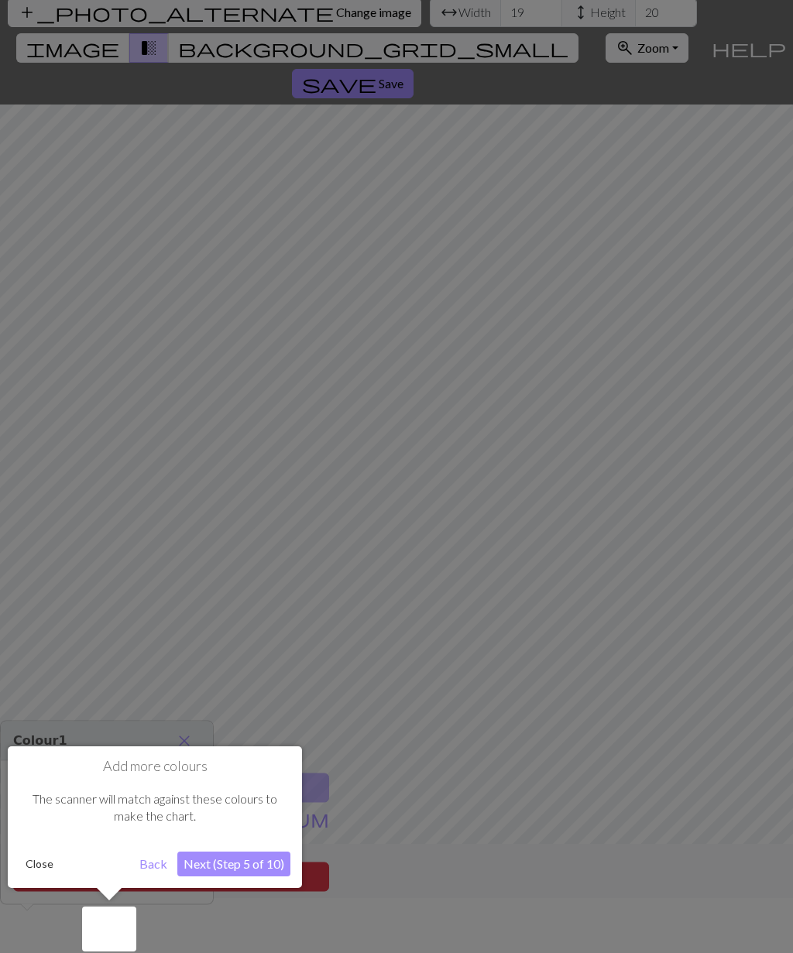
scroll to position [59, 0]
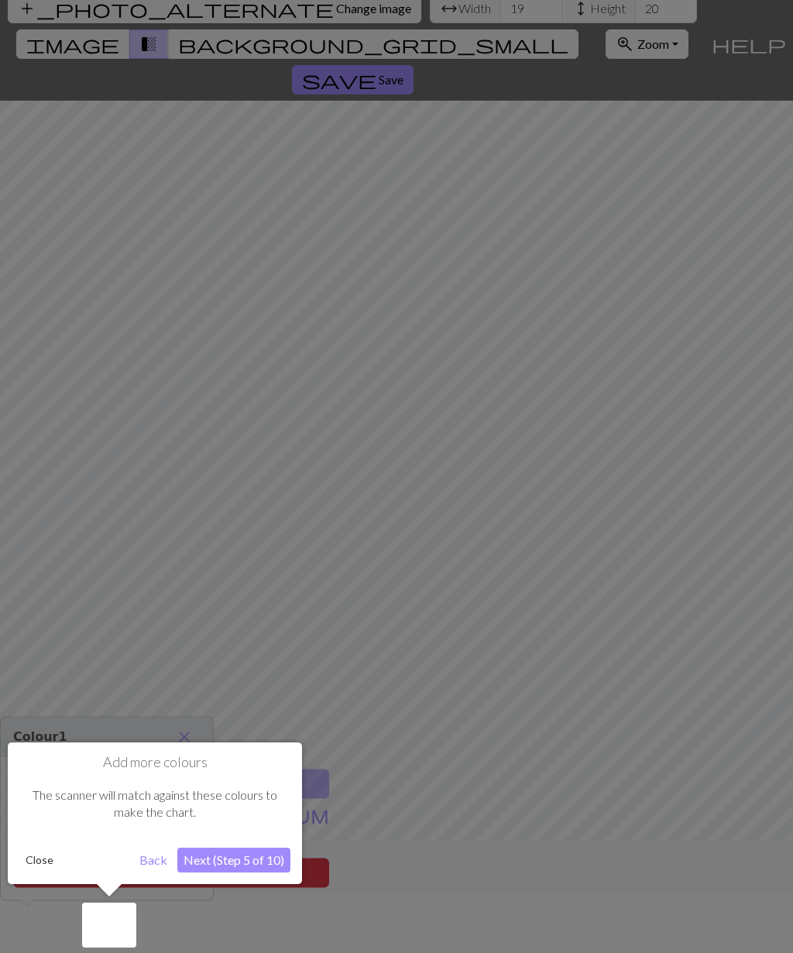
click at [115, 923] on div at bounding box center [109, 925] width 54 height 45
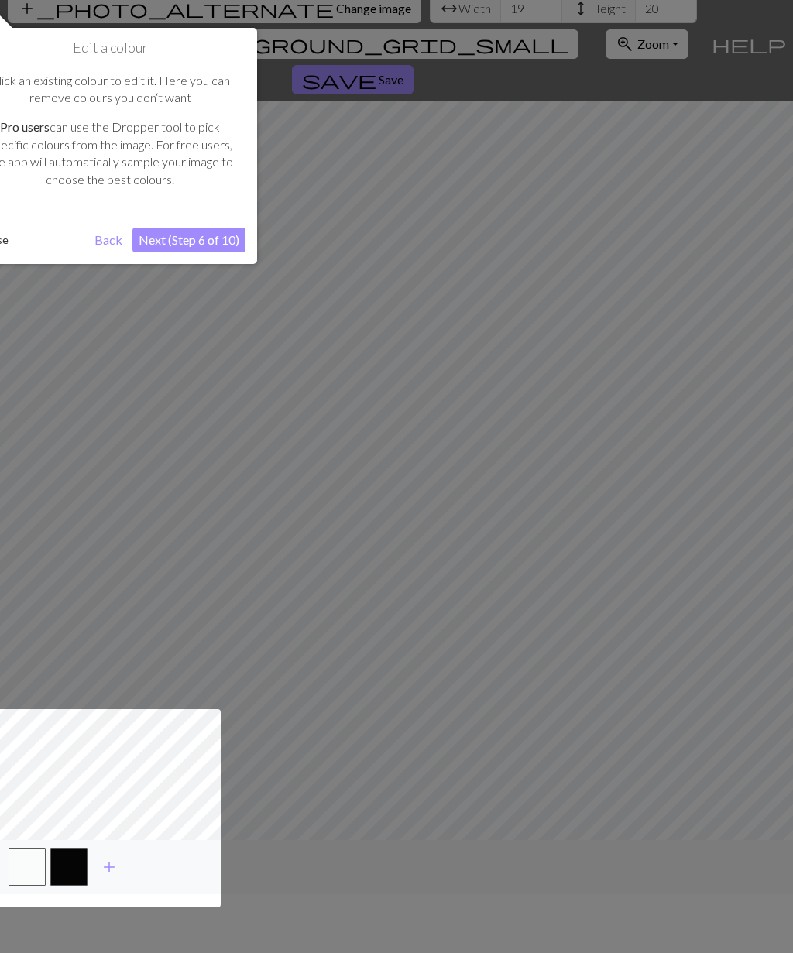
click at [226, 245] on button "Next (Step 6 of 10)" at bounding box center [188, 240] width 113 height 25
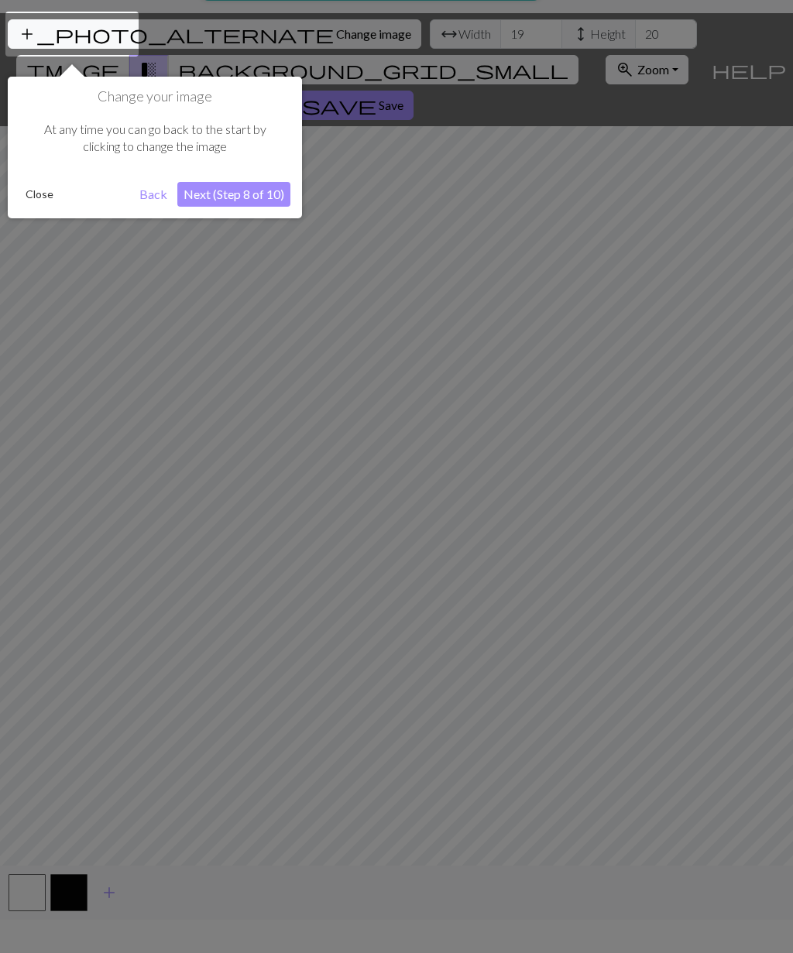
scroll to position [29, 0]
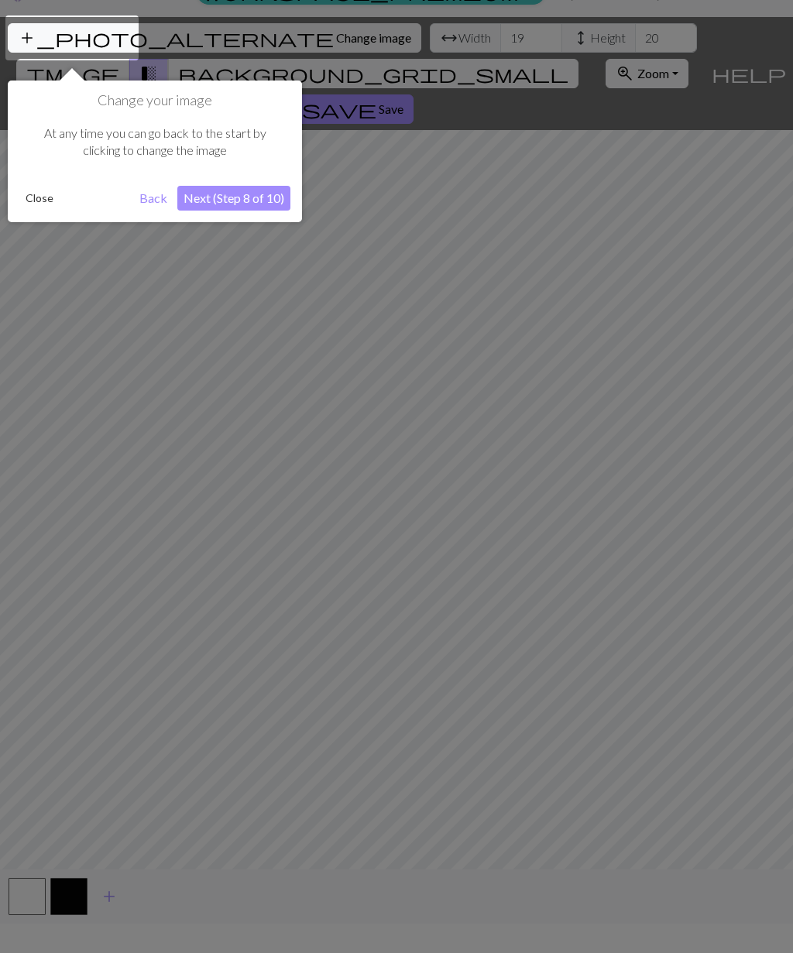
click at [270, 207] on button "Next (Step 8 of 10)" at bounding box center [233, 198] width 113 height 25
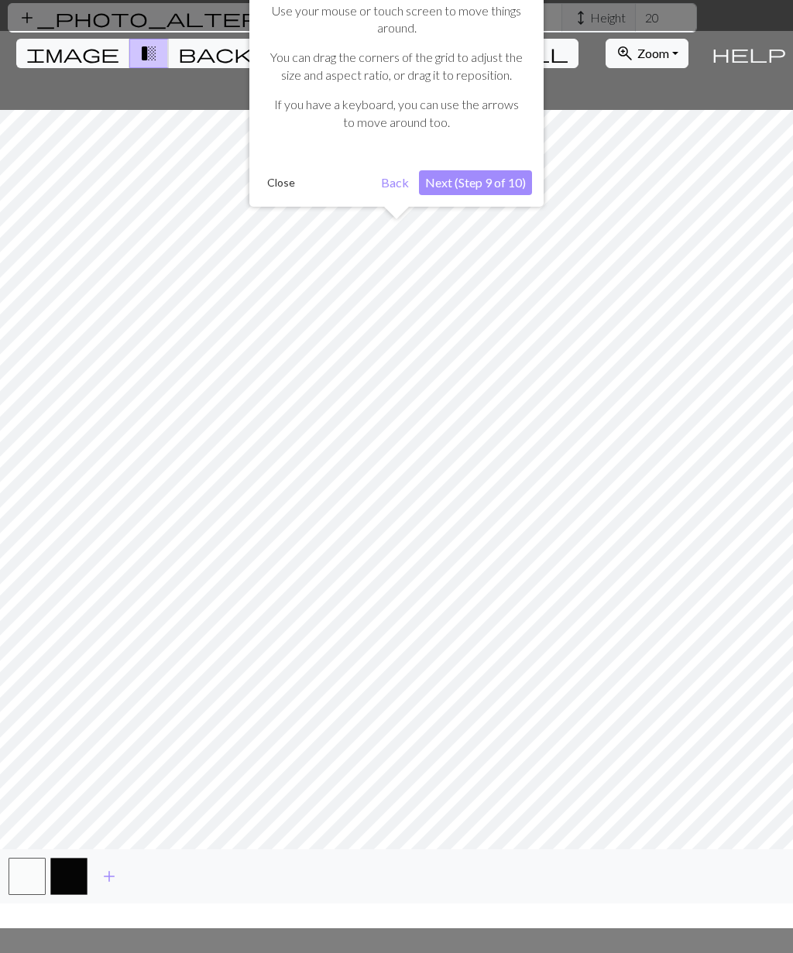
scroll to position [59, 0]
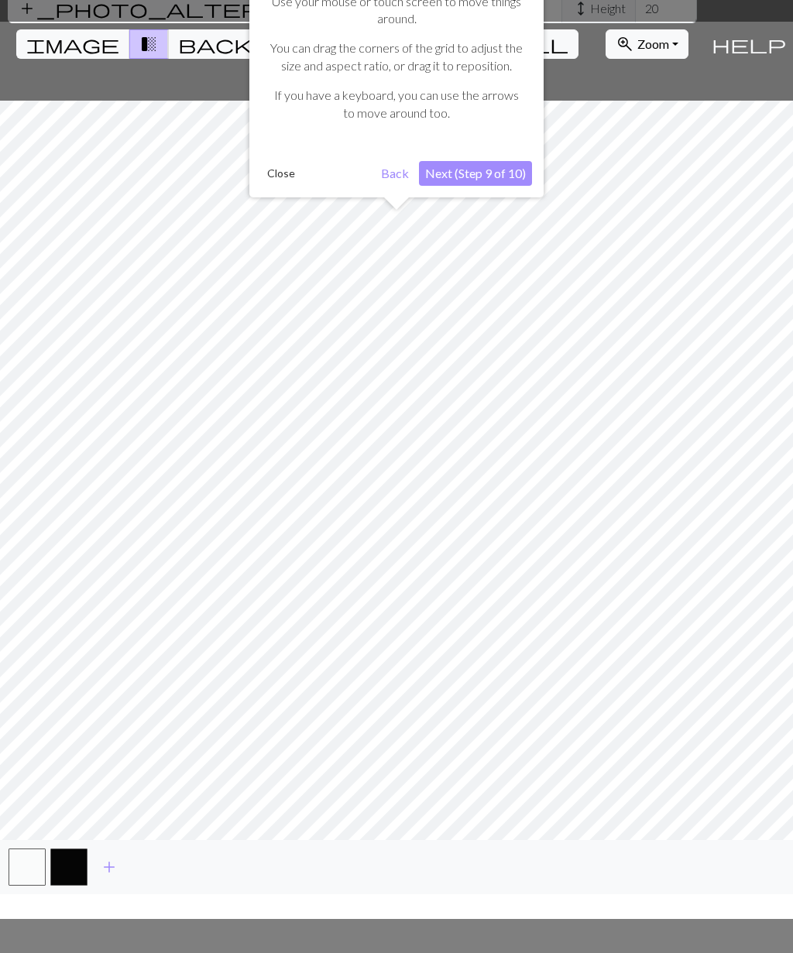
click at [303, 749] on div at bounding box center [396, 470] width 808 height 897
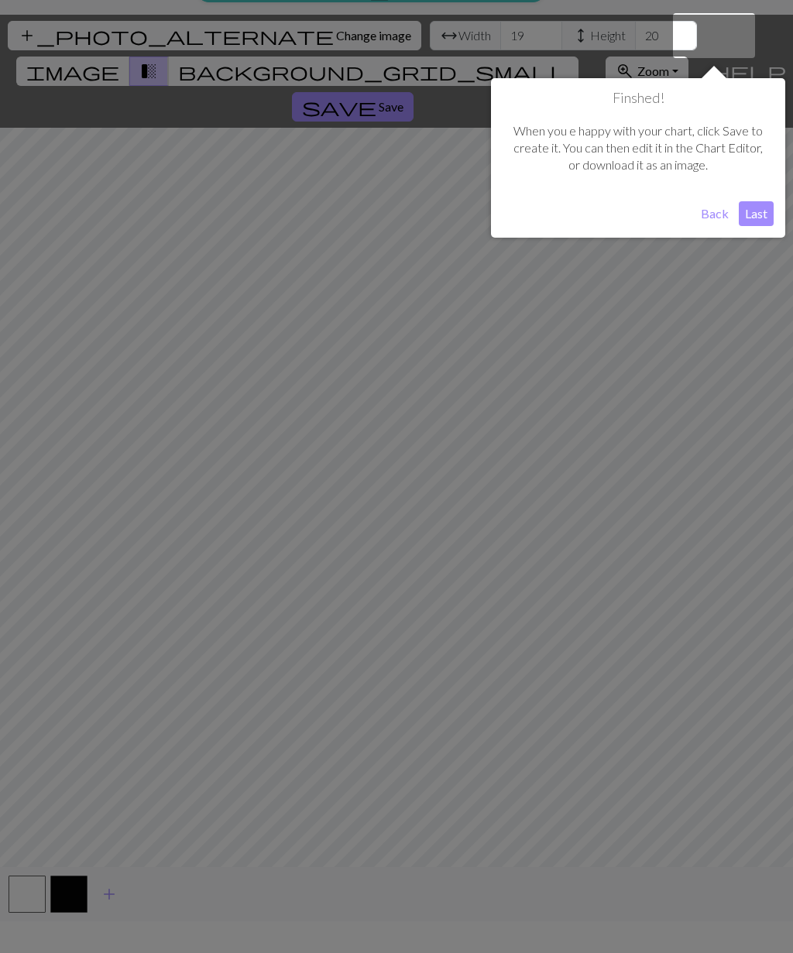
scroll to position [29, 0]
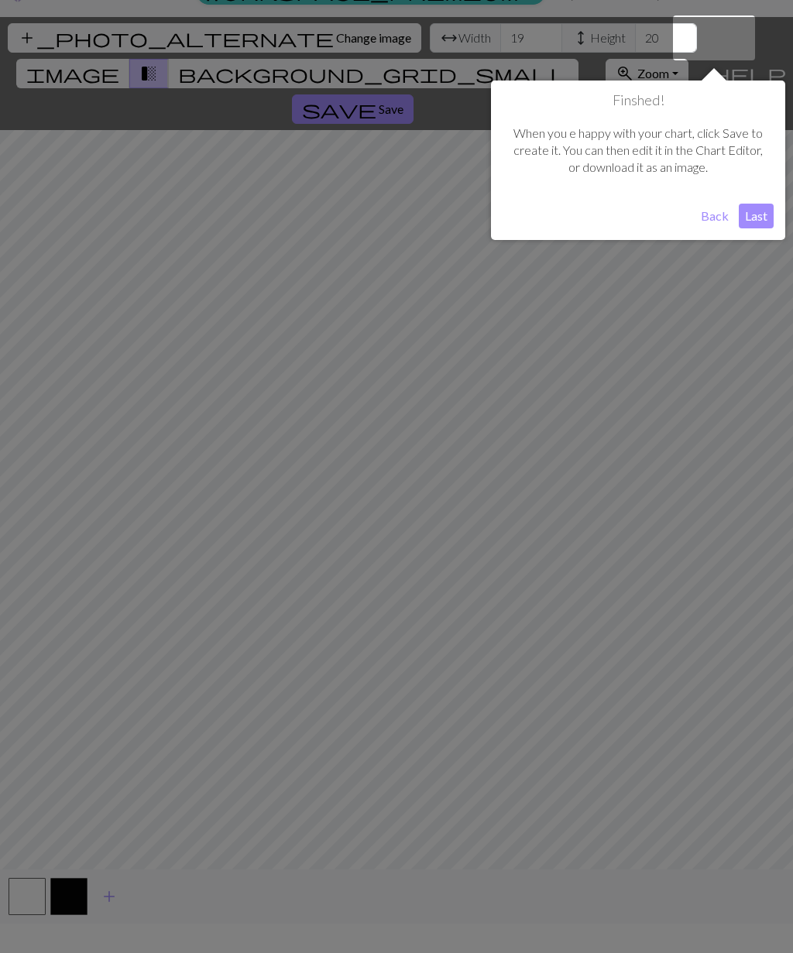
click at [761, 208] on button "Last" at bounding box center [755, 216] width 35 height 25
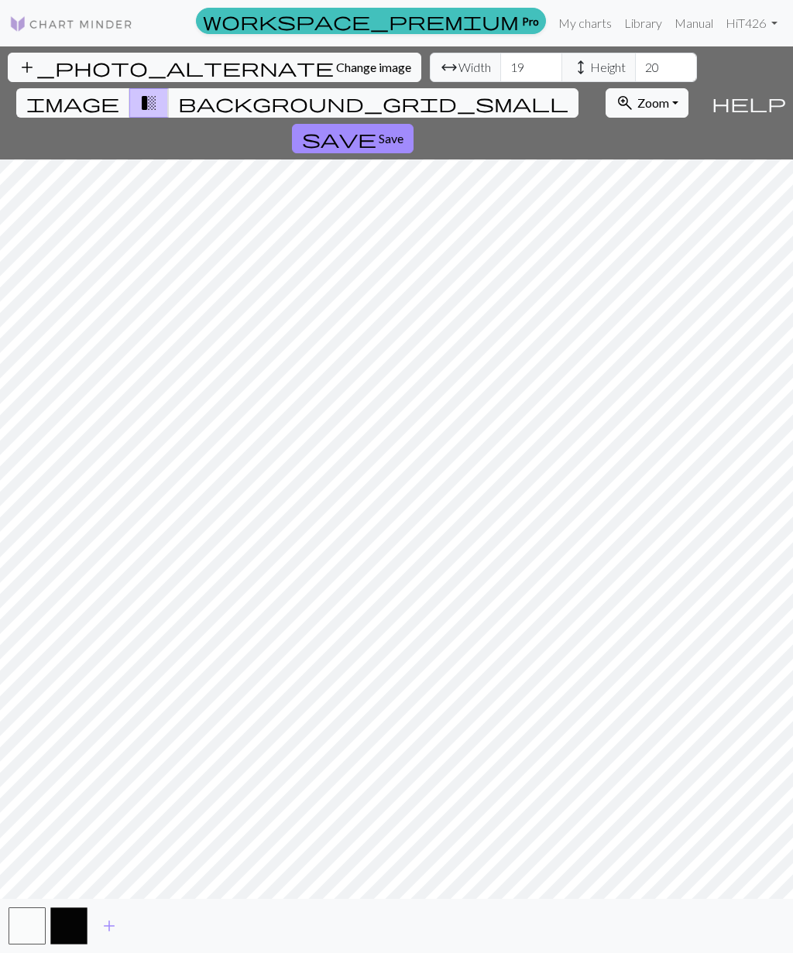
click at [119, 92] on span "image" at bounding box center [72, 103] width 93 height 22
click at [158, 92] on span "transition_fade" at bounding box center [148, 103] width 19 height 22
click at [540, 92] on span "background_grid_small" at bounding box center [373, 103] width 390 height 22
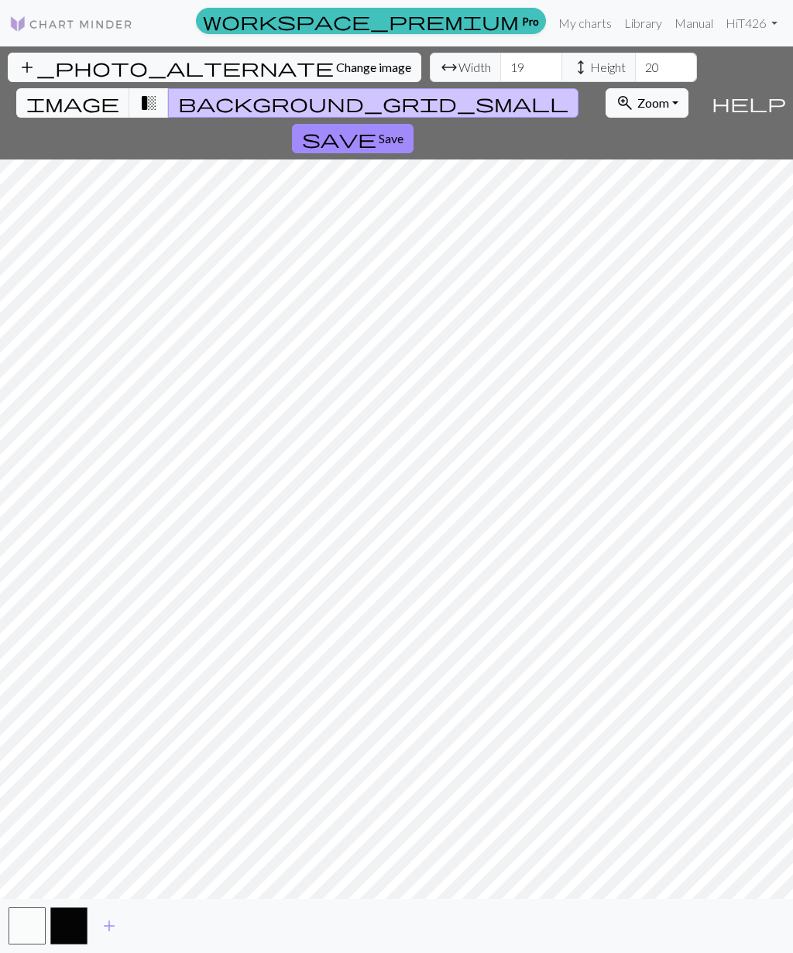
click at [36, 940] on button "button" at bounding box center [27, 925] width 37 height 37
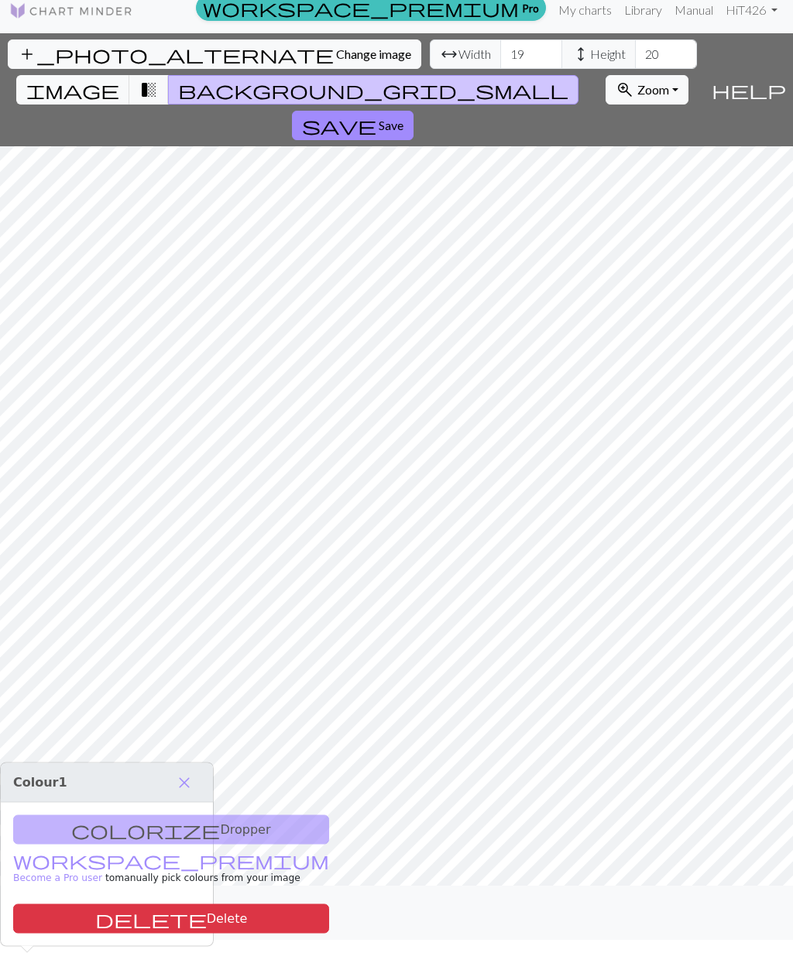
click at [132, 814] on div "colorize Dropper workspace_premium Become a Pro user to manually pick colours f…" at bounding box center [107, 874] width 212 height 143
click at [114, 909] on button "delete Delete" at bounding box center [171, 918] width 316 height 29
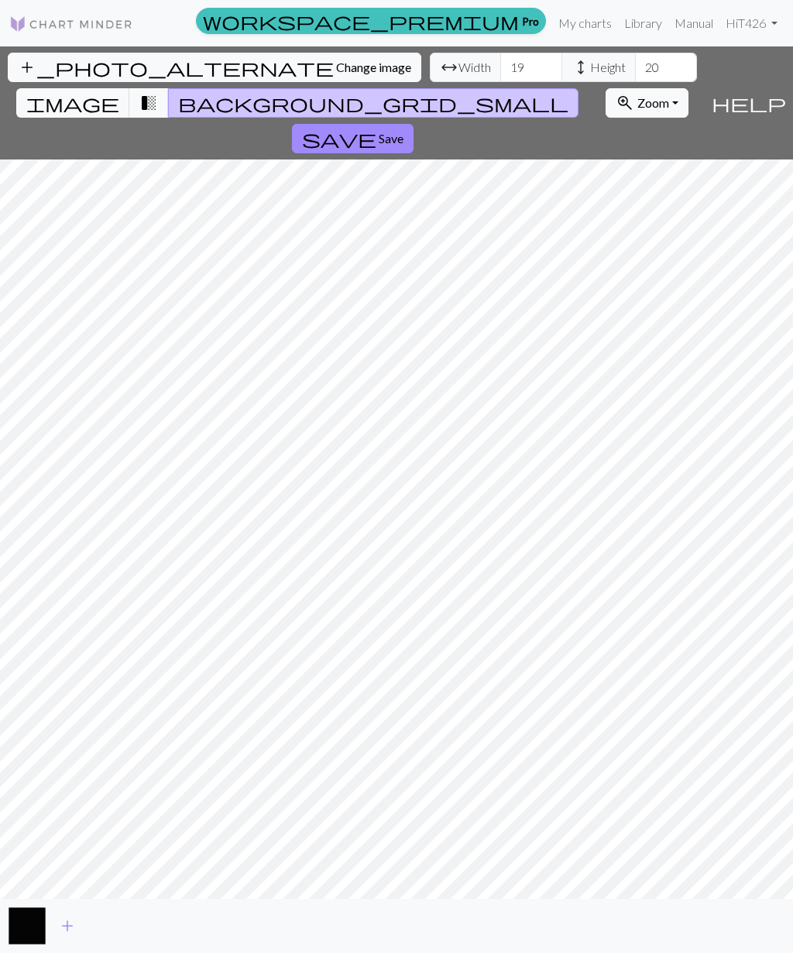
click at [26, 940] on button "button" at bounding box center [27, 925] width 37 height 37
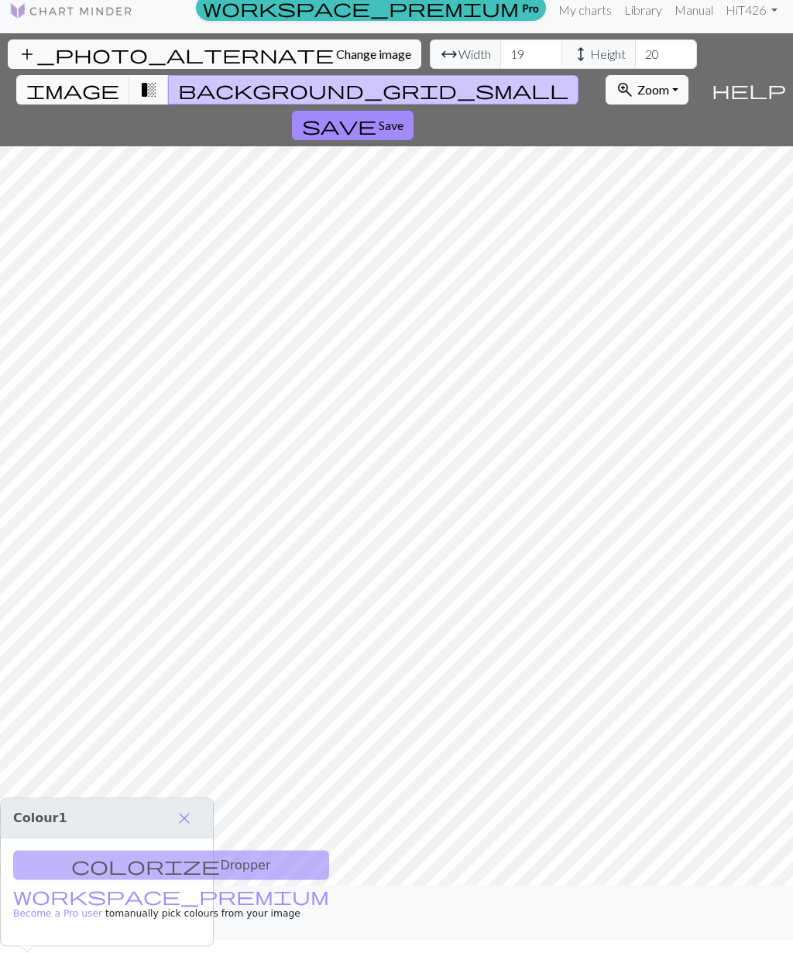
click at [187, 807] on span "close" at bounding box center [184, 818] width 19 height 22
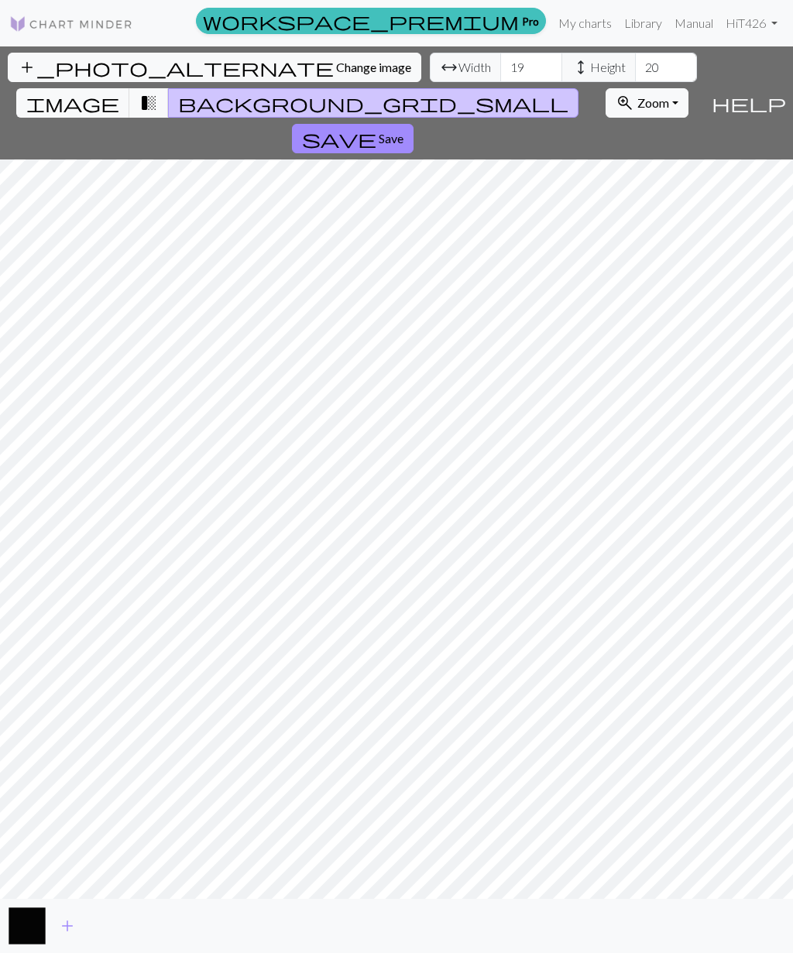
click at [91, 940] on div "add" at bounding box center [396, 926] width 793 height 54
click at [28, 944] on button "button" at bounding box center [27, 925] width 37 height 37
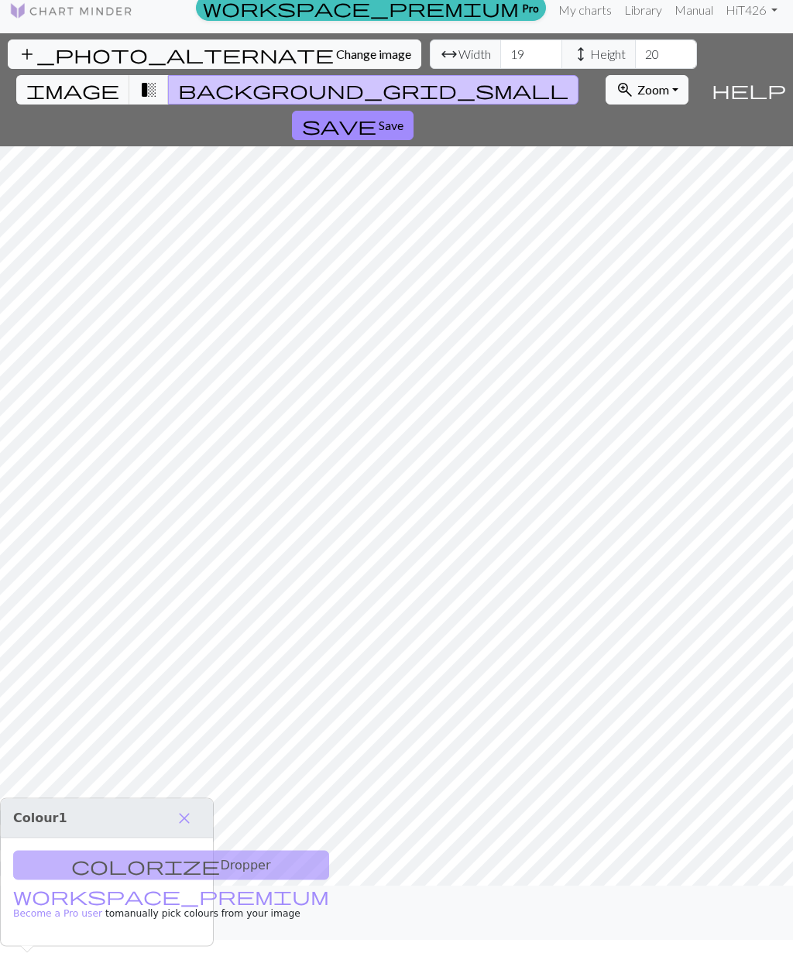
click at [172, 892] on small "workspace_premium Become a Pro user to manually pick colours from your image" at bounding box center [171, 905] width 316 height 27
click at [169, 886] on p "workspace_premium Become a Pro user to manually pick colours from your image" at bounding box center [171, 903] width 316 height 35
click at [111, 900] on small "workspace_premium Become a Pro user to manually pick colours from your image" at bounding box center [171, 905] width 316 height 27
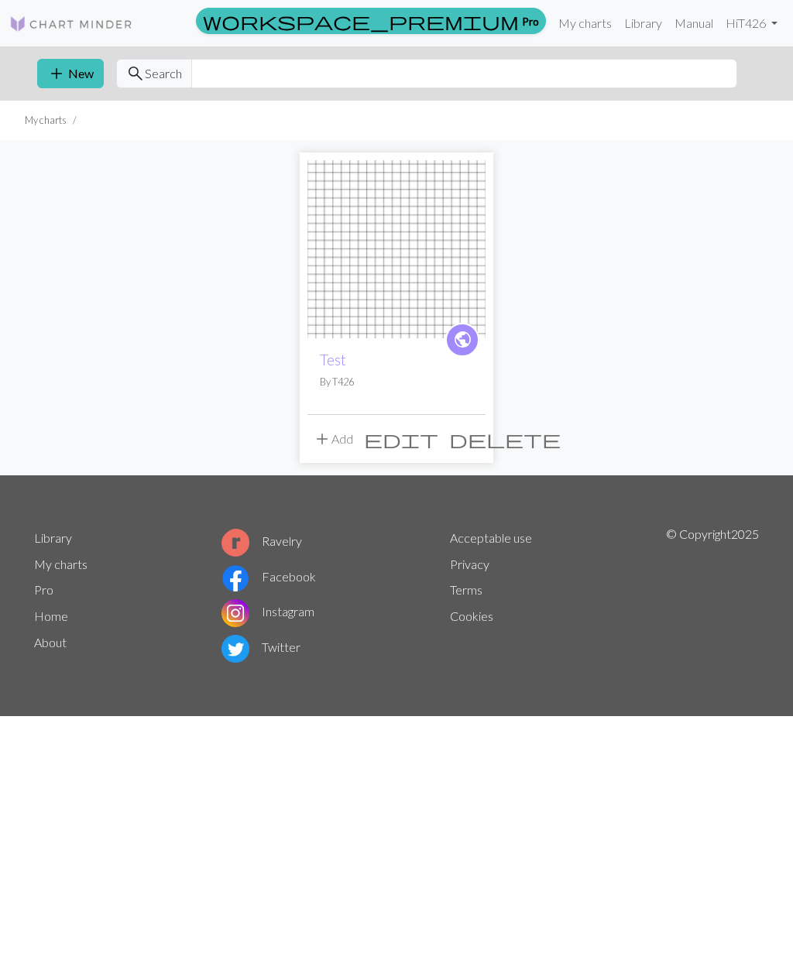
click at [651, 23] on link "Library" at bounding box center [643, 23] width 50 height 31
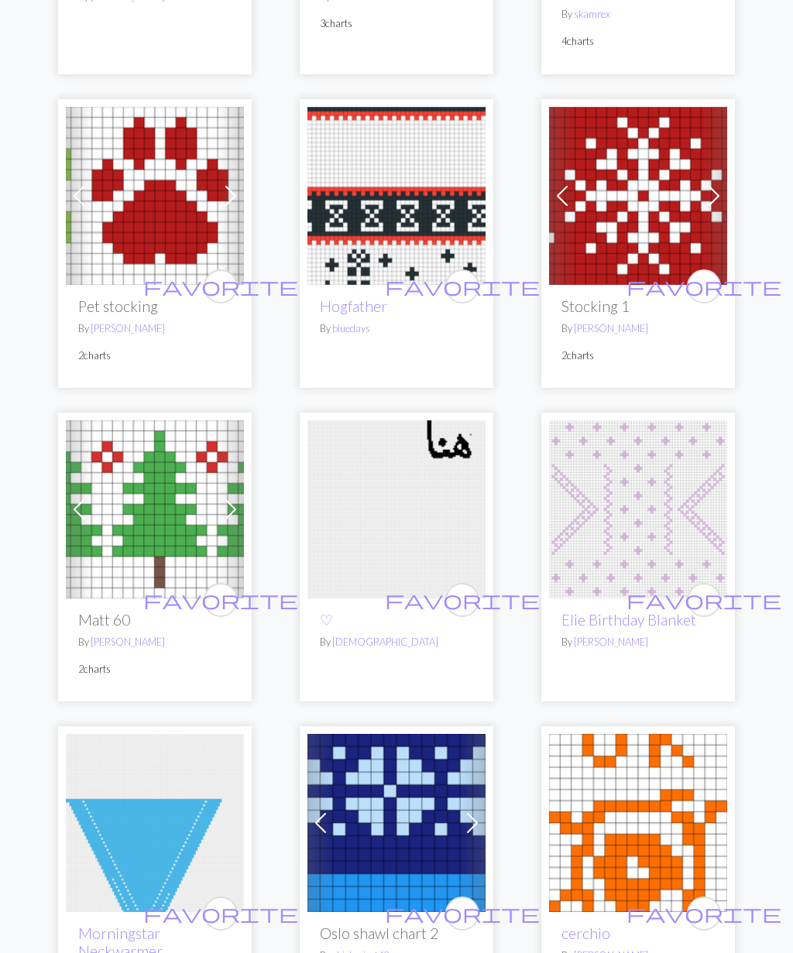
scroll to position [438, 0]
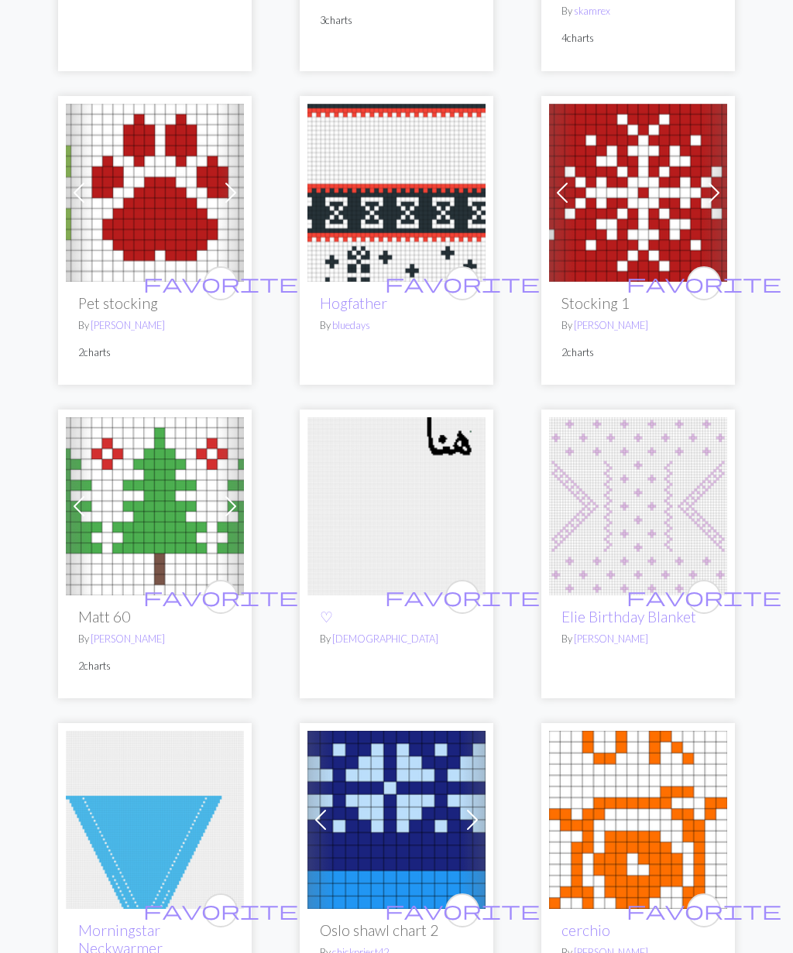
click at [197, 502] on img at bounding box center [155, 506] width 178 height 178
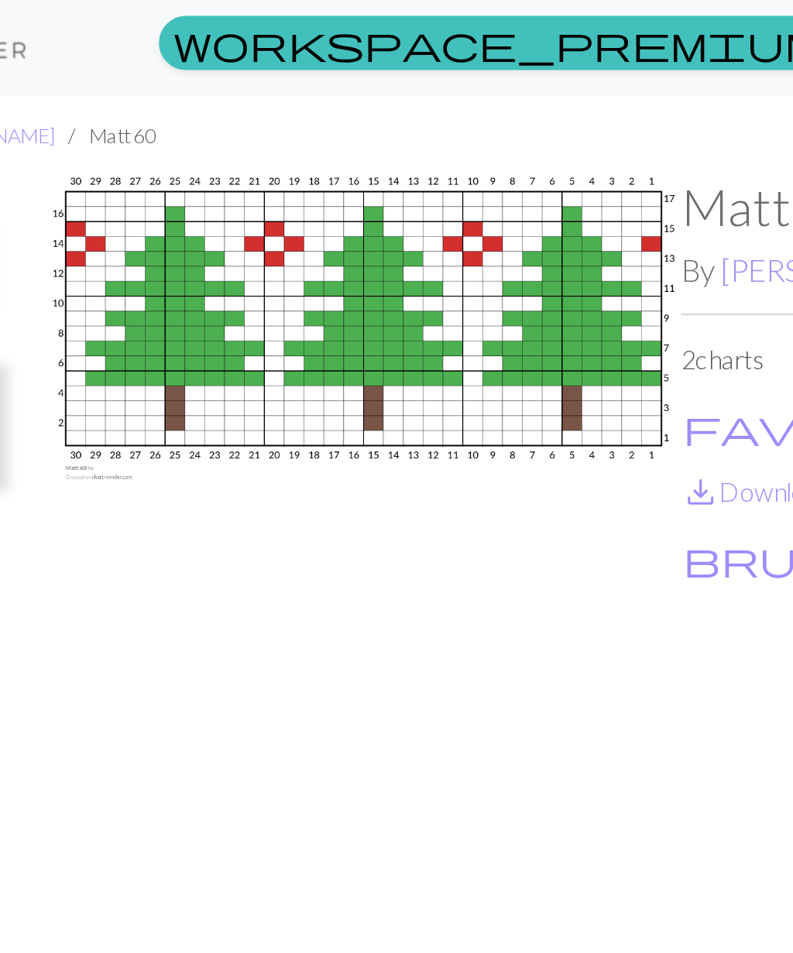
click at [347, 77] on ul "Library [PERSON_NAME] [PERSON_NAME] 60" at bounding box center [396, 65] width 793 height 39
click at [344, 83] on ul "Library [PERSON_NAME] [PERSON_NAME] 60" at bounding box center [396, 65] width 793 height 39
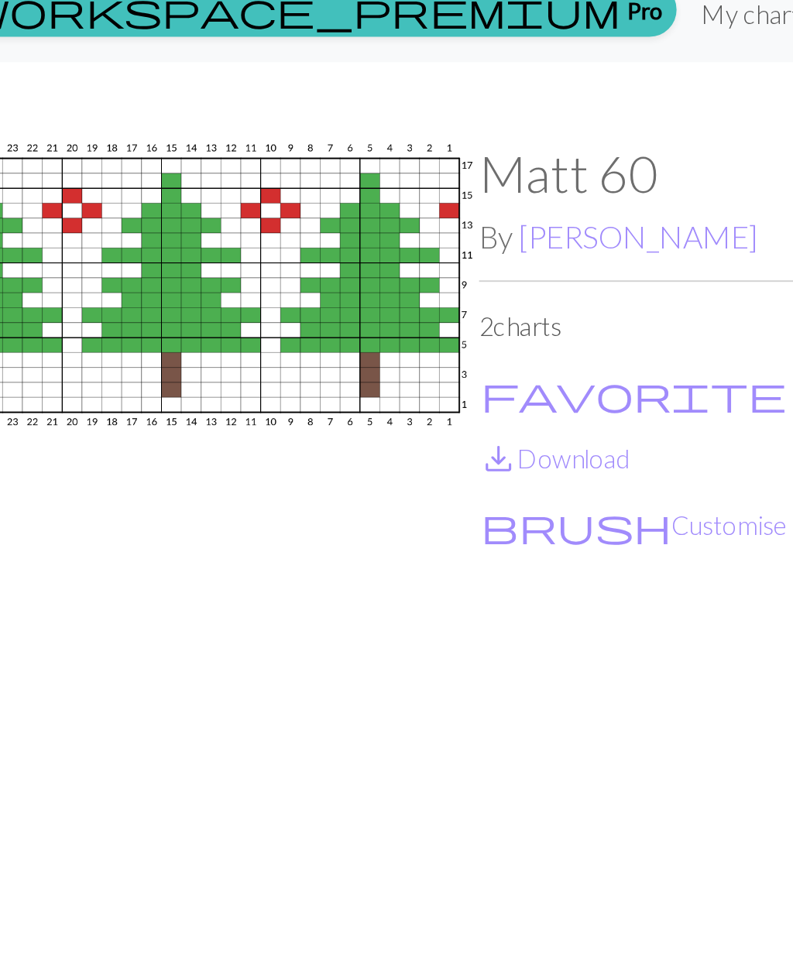
click at [450, 231] on link "save_alt Download" at bounding box center [487, 238] width 74 height 15
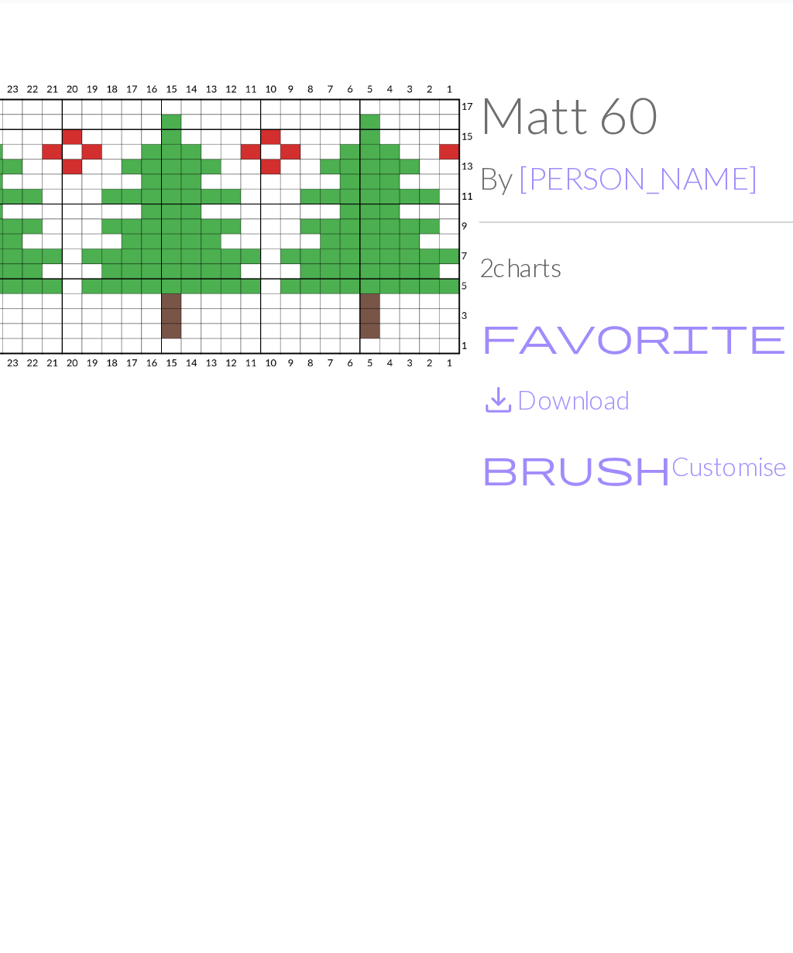
click at [450, 262] on button "brush Customise" at bounding box center [525, 272] width 151 height 20
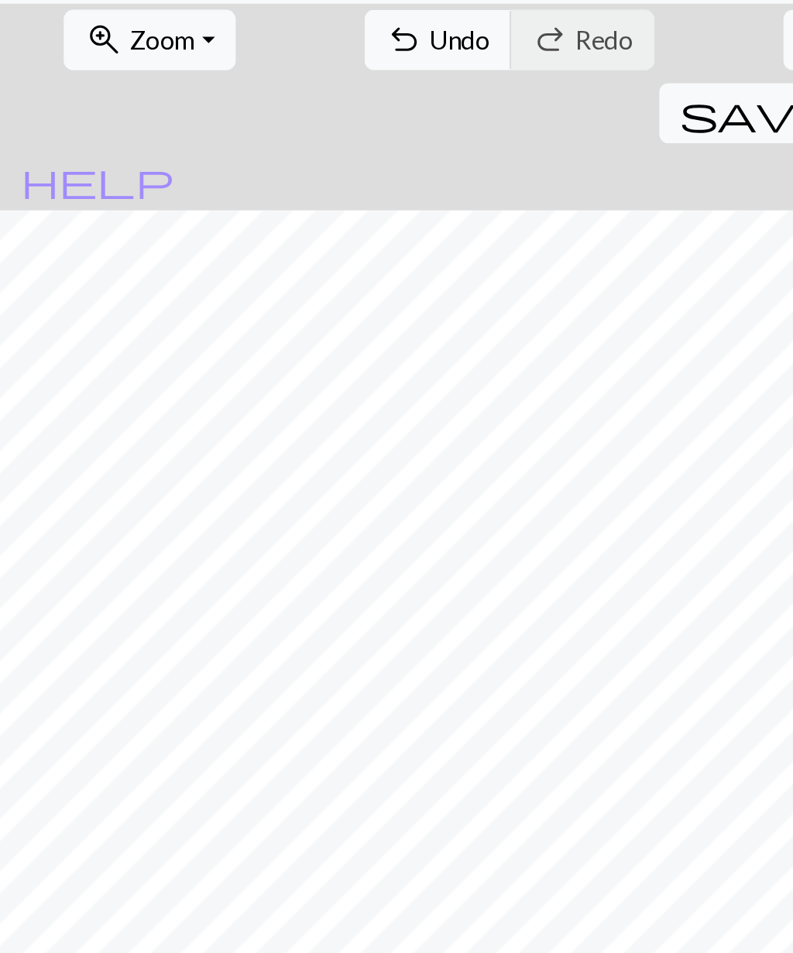
click at [99, 50] on button "zoom_in Zoom Zoom" at bounding box center [72, 64] width 83 height 29
click at [98, 50] on button "zoom_in Zoom Zoom" at bounding box center [72, 64] width 83 height 29
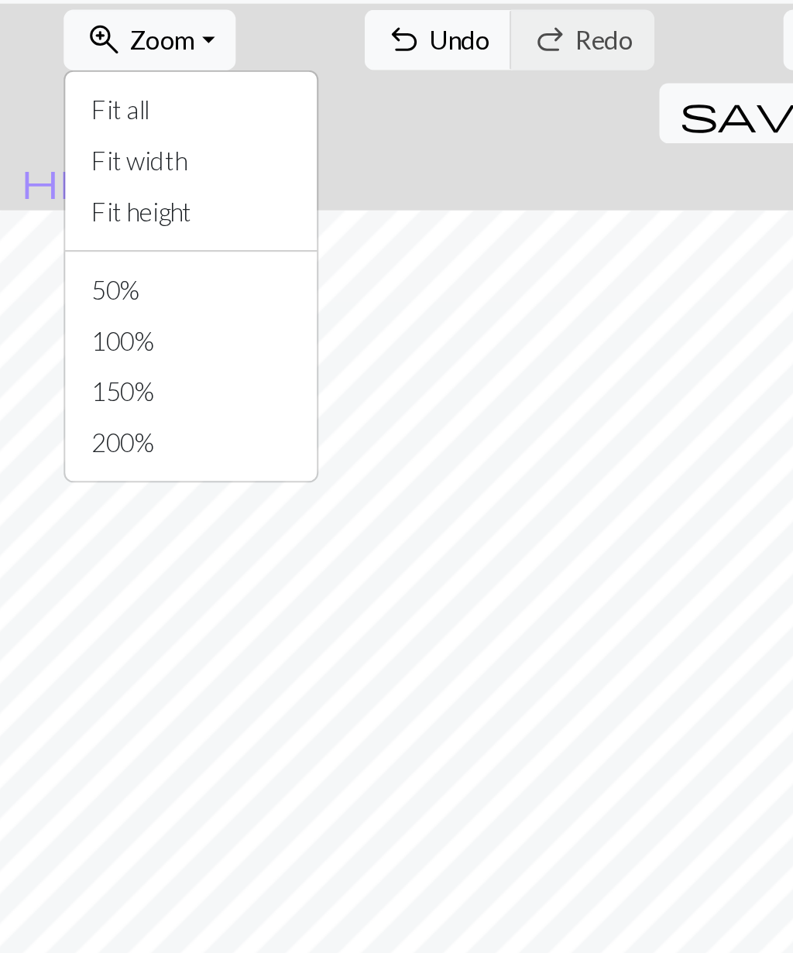
click at [77, 173] on button "50%" at bounding box center [93, 185] width 122 height 25
